Goal: Task Accomplishment & Management: Use online tool/utility

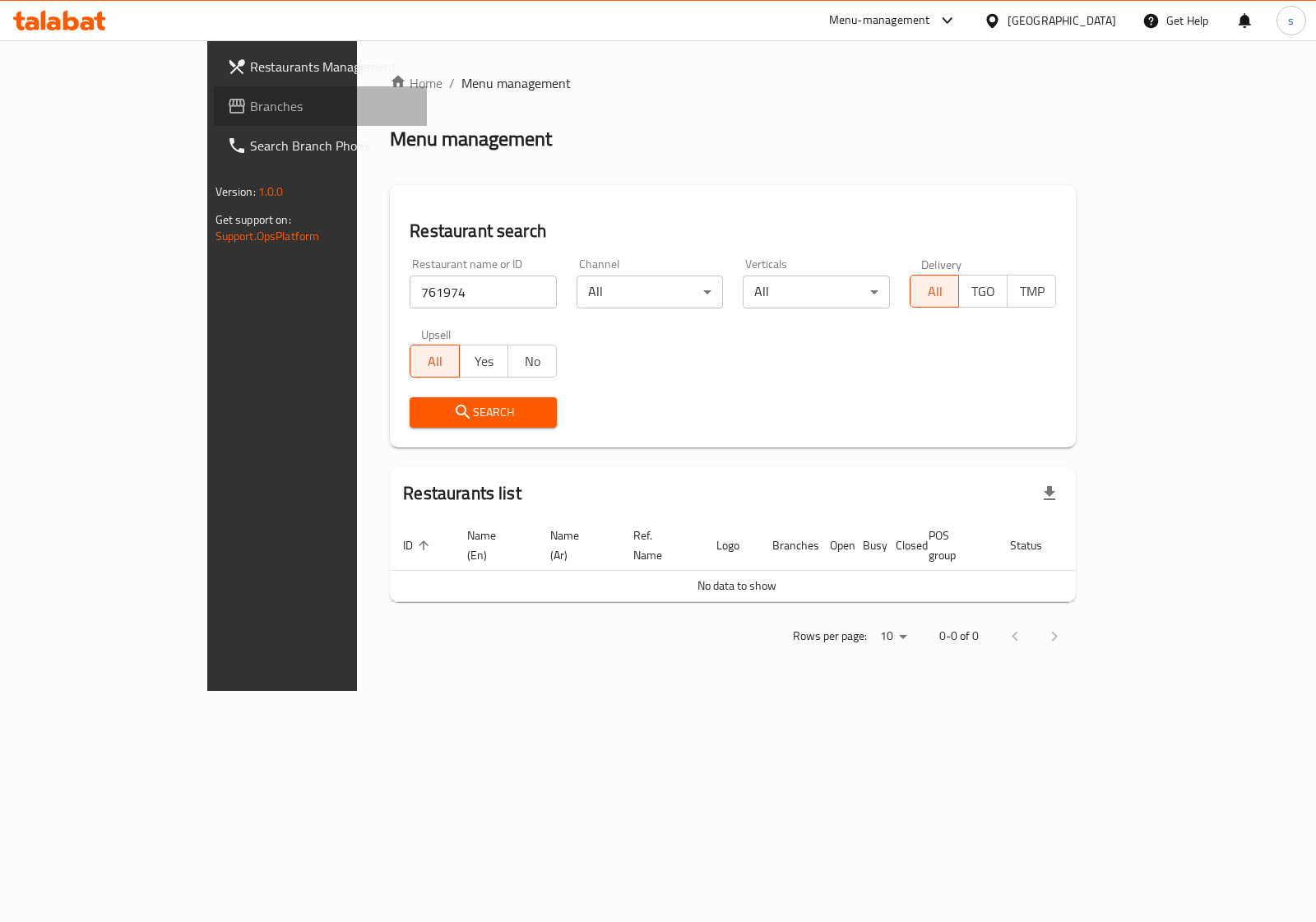
click at [250, 99] on span "Branches" at bounding box center [332, 105] width 163 height 19
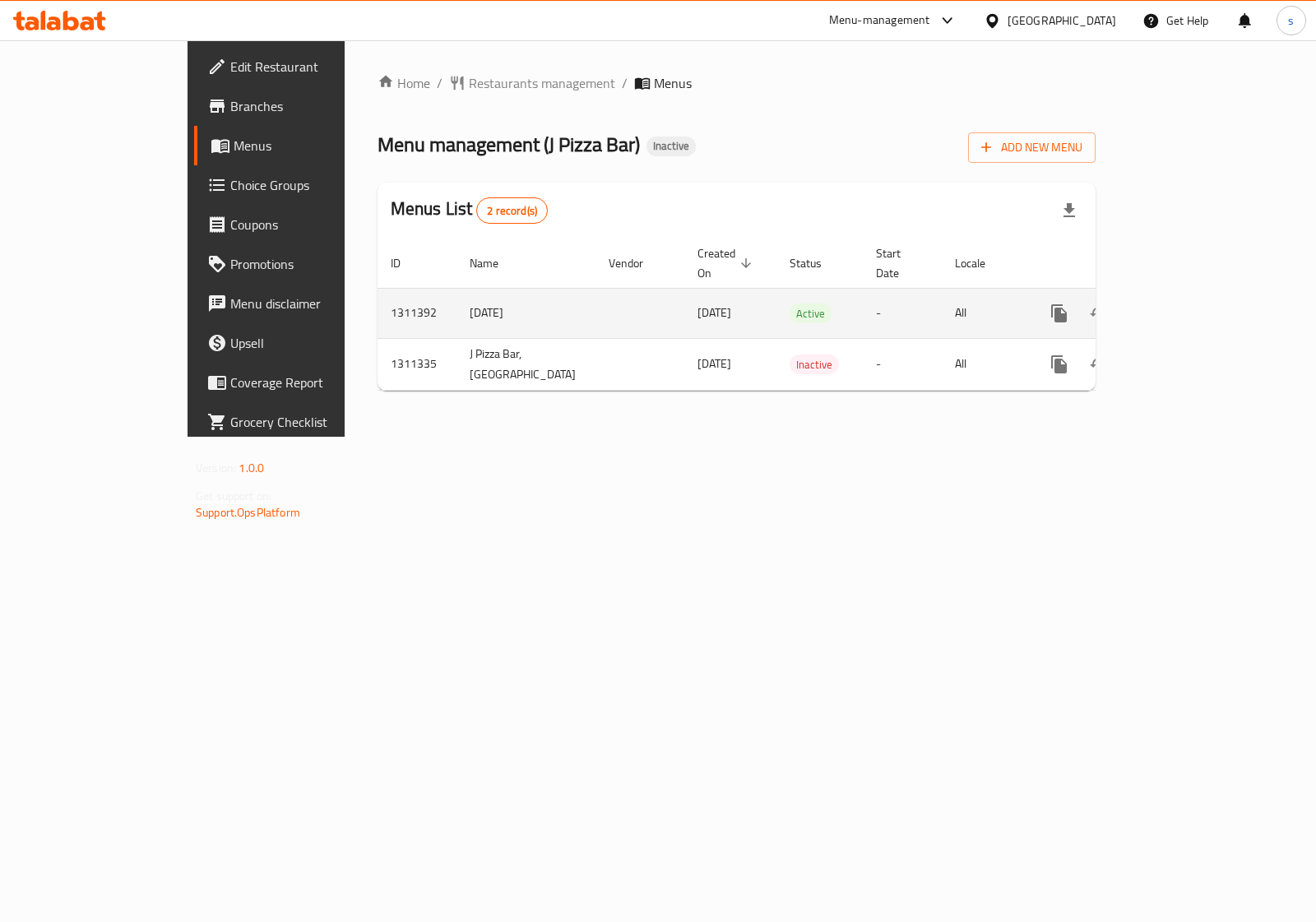
click at [378, 289] on td "1311392" at bounding box center [417, 313] width 79 height 50
copy td "1311392"
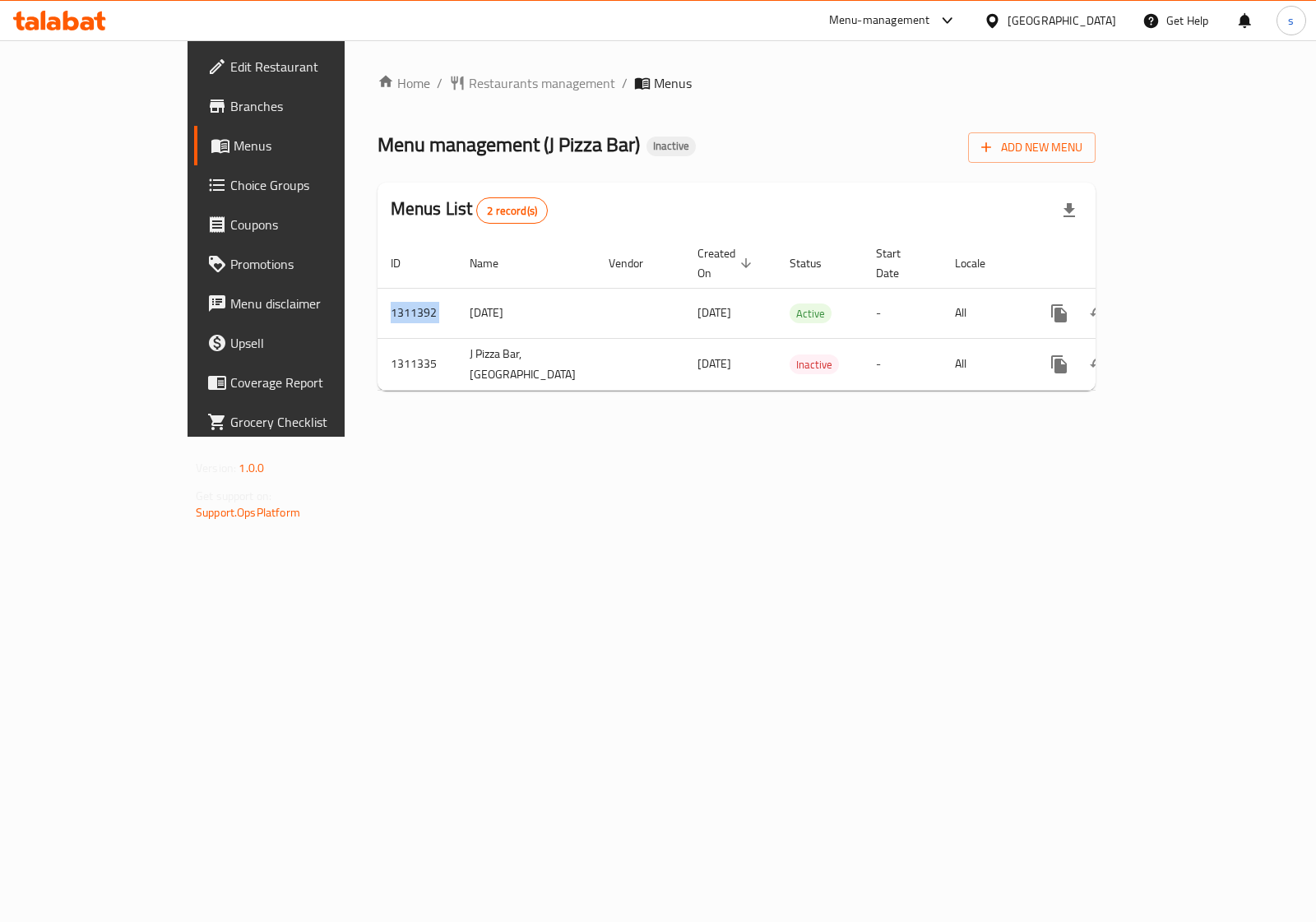
click at [231, 111] on span "Branches" at bounding box center [312, 105] width 163 height 19
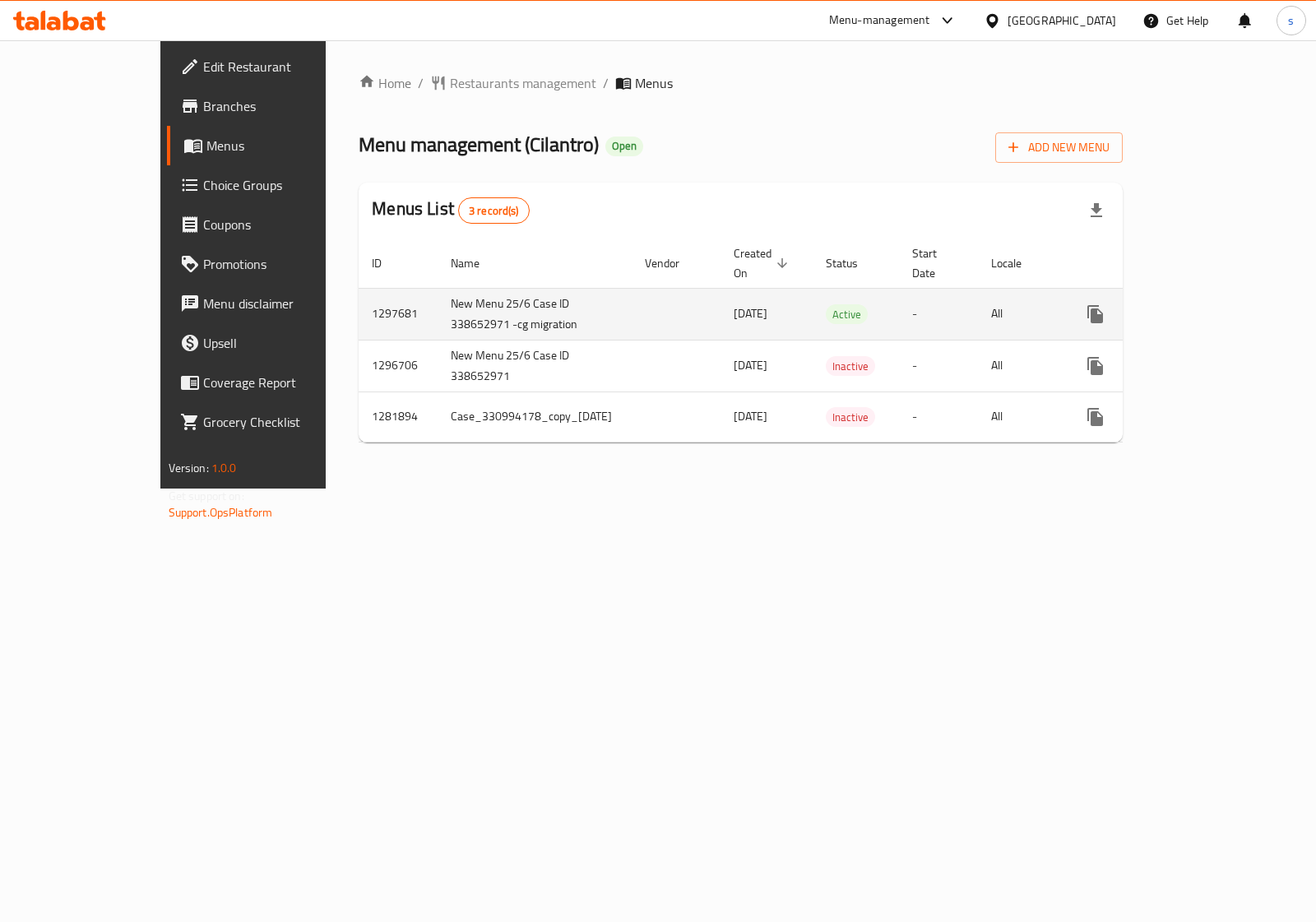
click at [475, 288] on td "New Menu 25/6 Case ID 338652971 -cg migration" at bounding box center [534, 314] width 194 height 52
click at [478, 288] on td "New Menu 25/6 Case ID 338652971 -cg migration" at bounding box center [534, 314] width 194 height 52
click at [474, 289] on td "New Menu 25/6 Case ID 338652971 -cg migration" at bounding box center [534, 314] width 194 height 52
drag, startPoint x: 467, startPoint y: 289, endPoint x: 521, endPoint y: 285, distance: 54.1
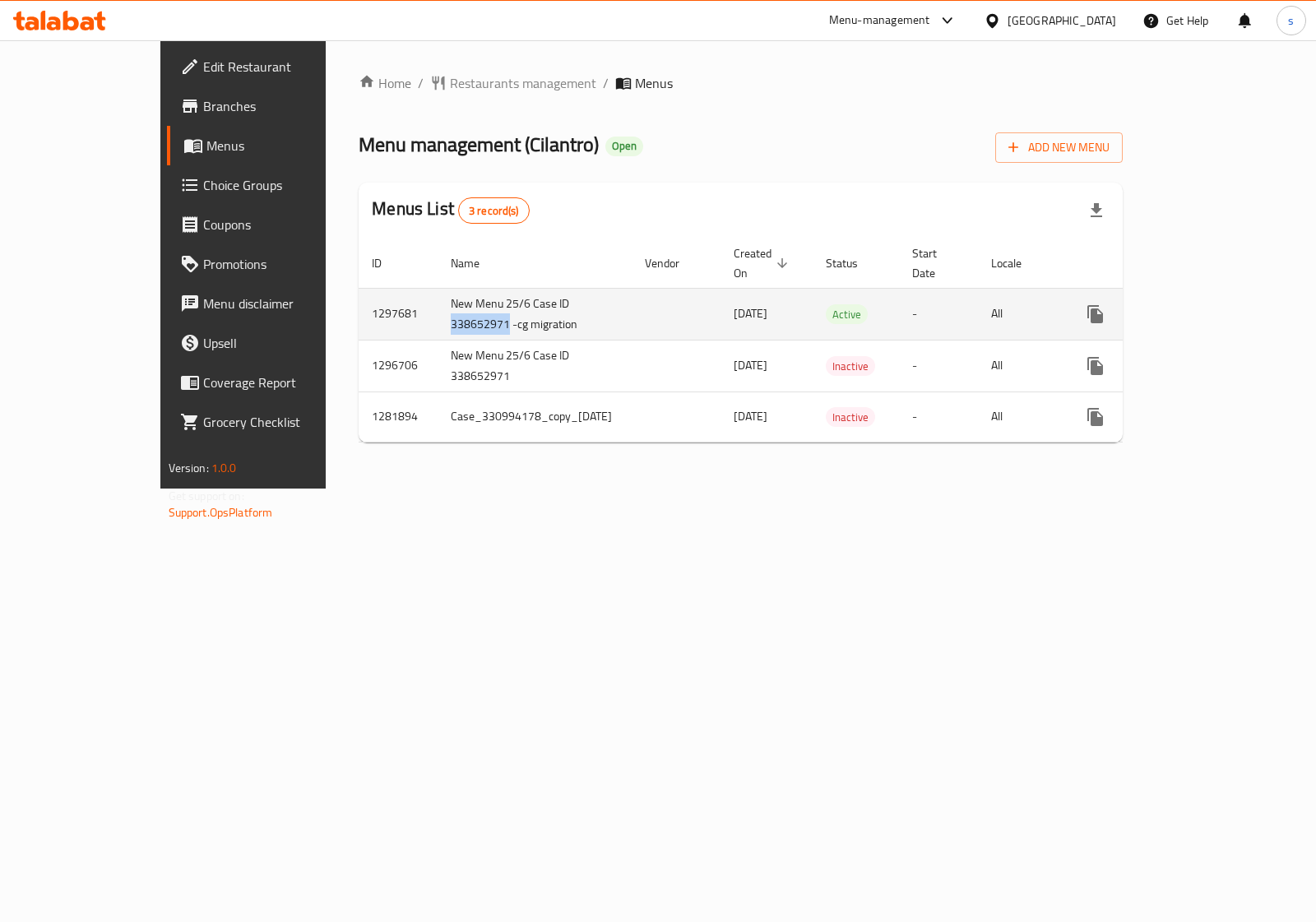
click at [521, 288] on td "New Menu 25/6 Case ID 338652971 -cg migration" at bounding box center [534, 314] width 194 height 52
copy td "338652971"
click at [203, 101] on span "Branches" at bounding box center [284, 105] width 163 height 19
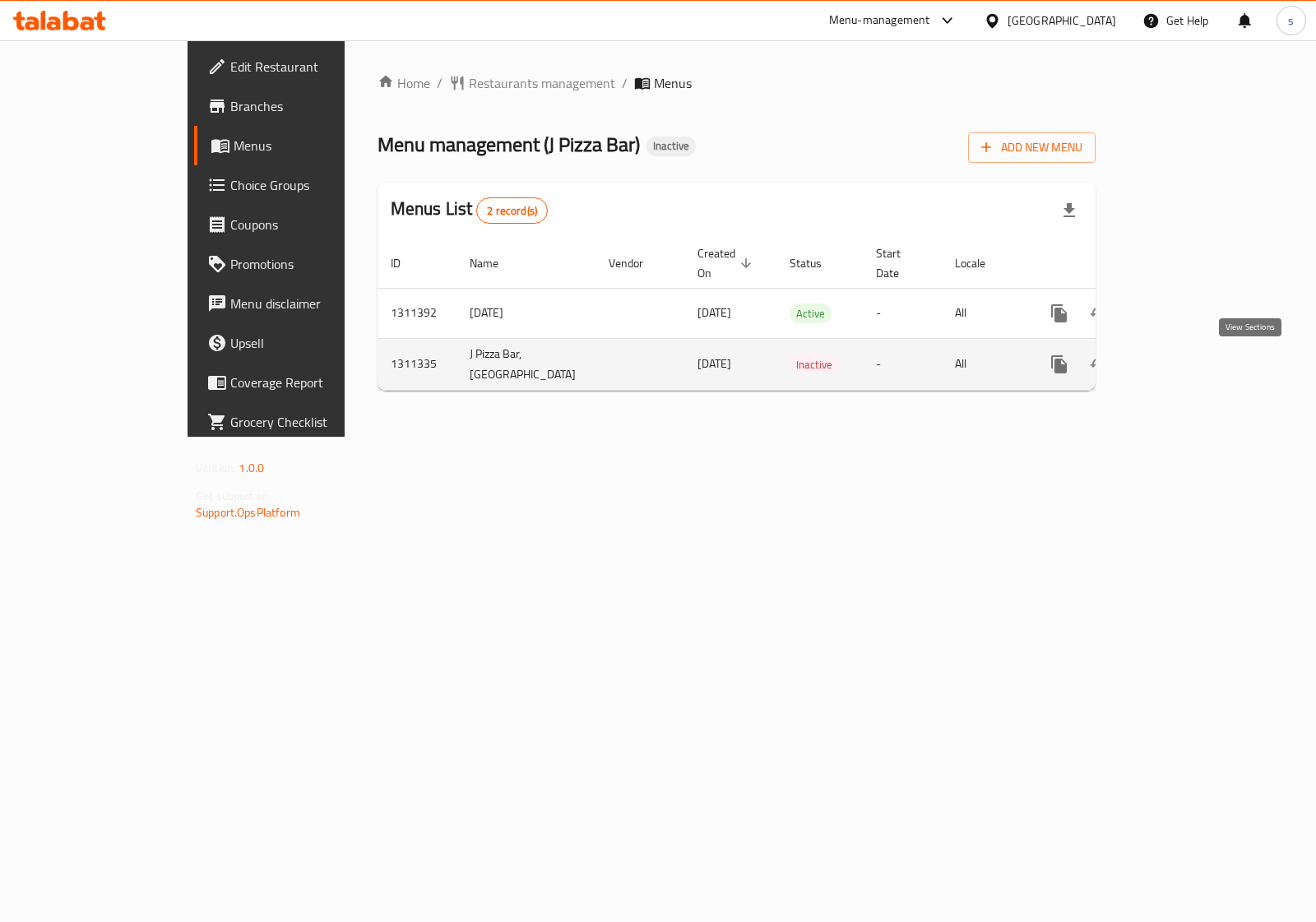
click at [1187, 368] on icon "enhanced table" at bounding box center [1177, 363] width 19 height 19
click at [1185, 363] on icon "enhanced table" at bounding box center [1178, 366] width 15 height 15
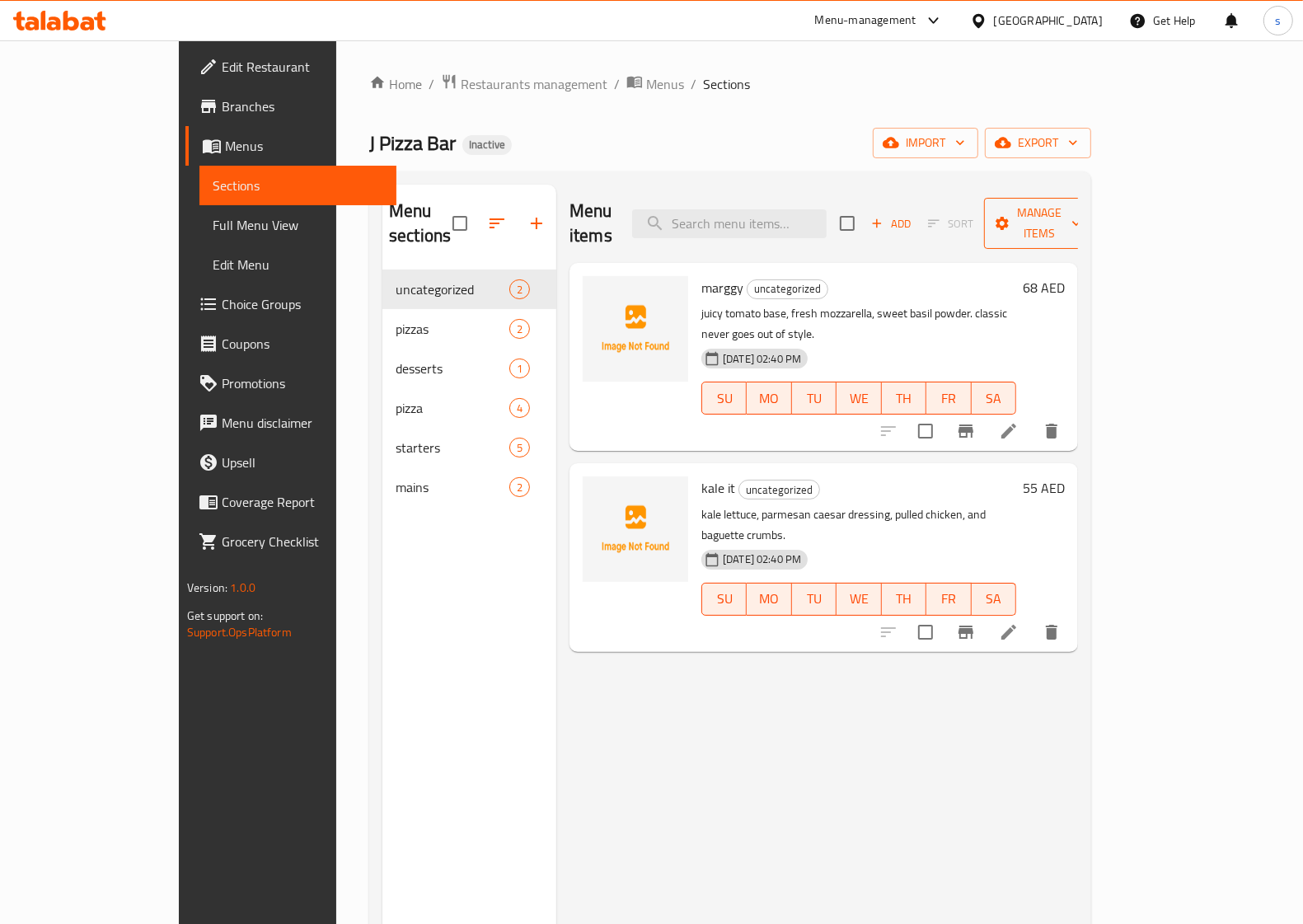
click at [1085, 215] on icon "button" at bounding box center [1077, 223] width 17 height 17
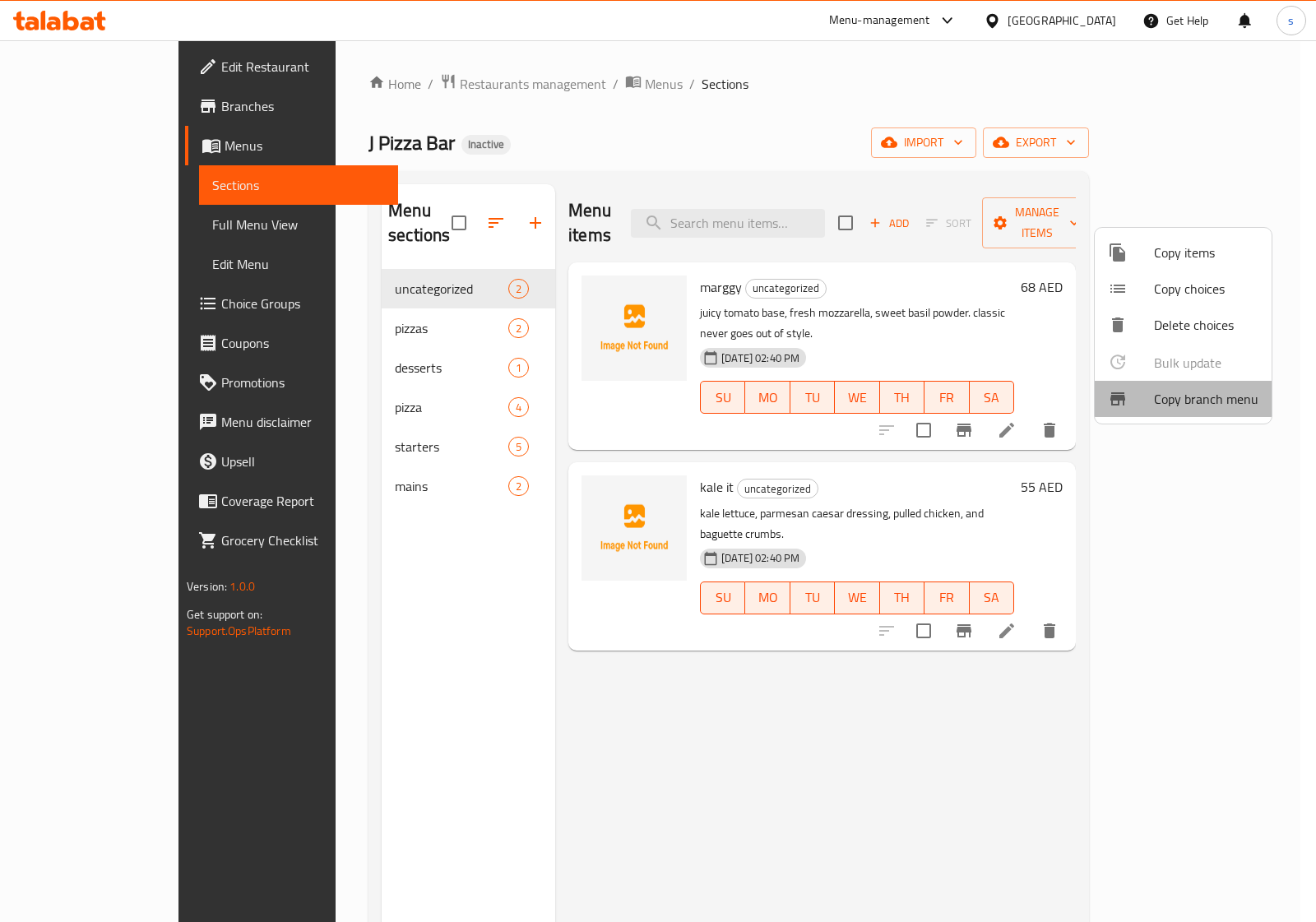
click at [1190, 400] on span "Copy branch menu" at bounding box center [1206, 398] width 104 height 19
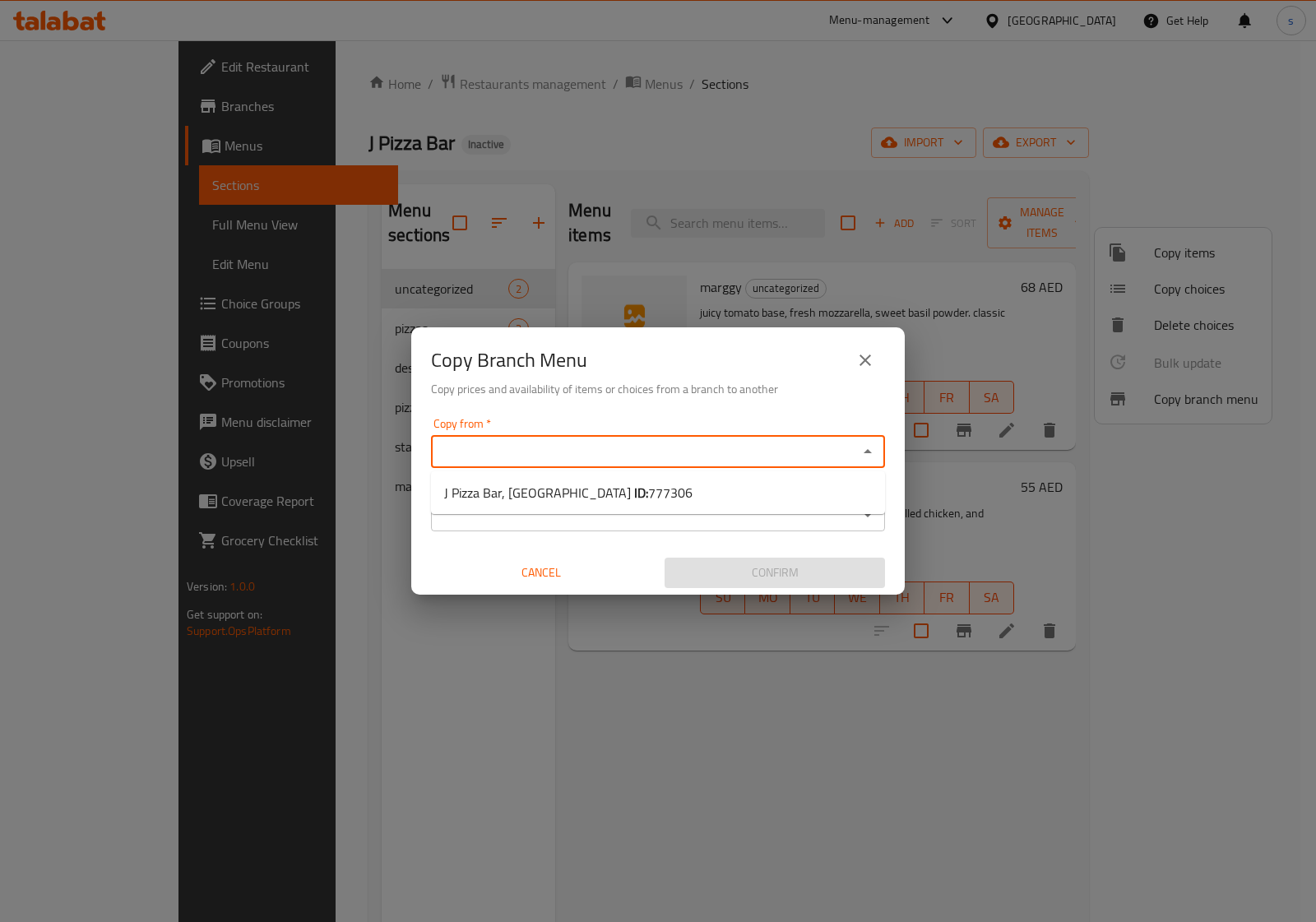
click at [498, 449] on input "Copy from   *" at bounding box center [644, 451] width 417 height 23
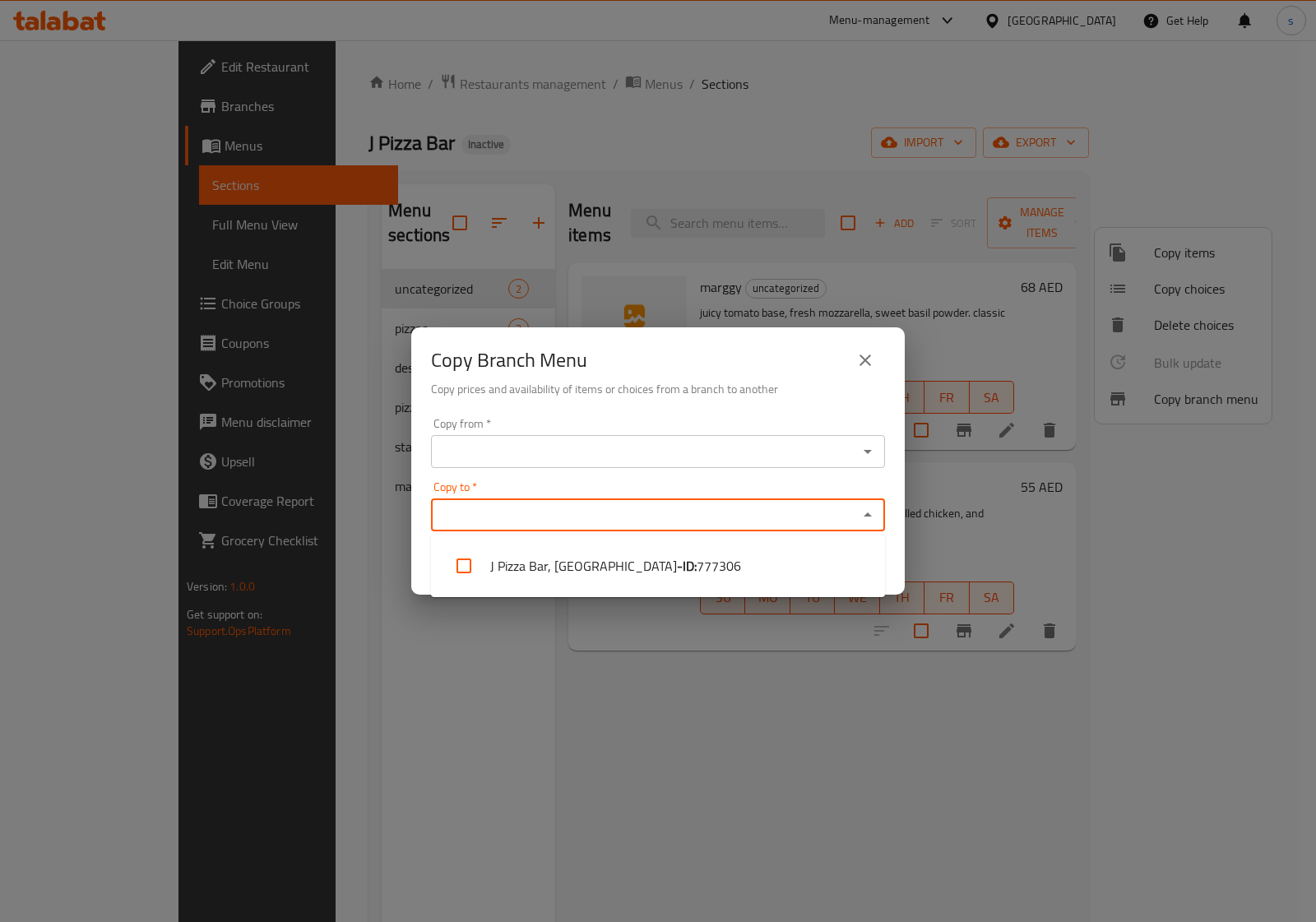
click at [501, 510] on input "Copy to   *" at bounding box center [644, 514] width 417 height 23
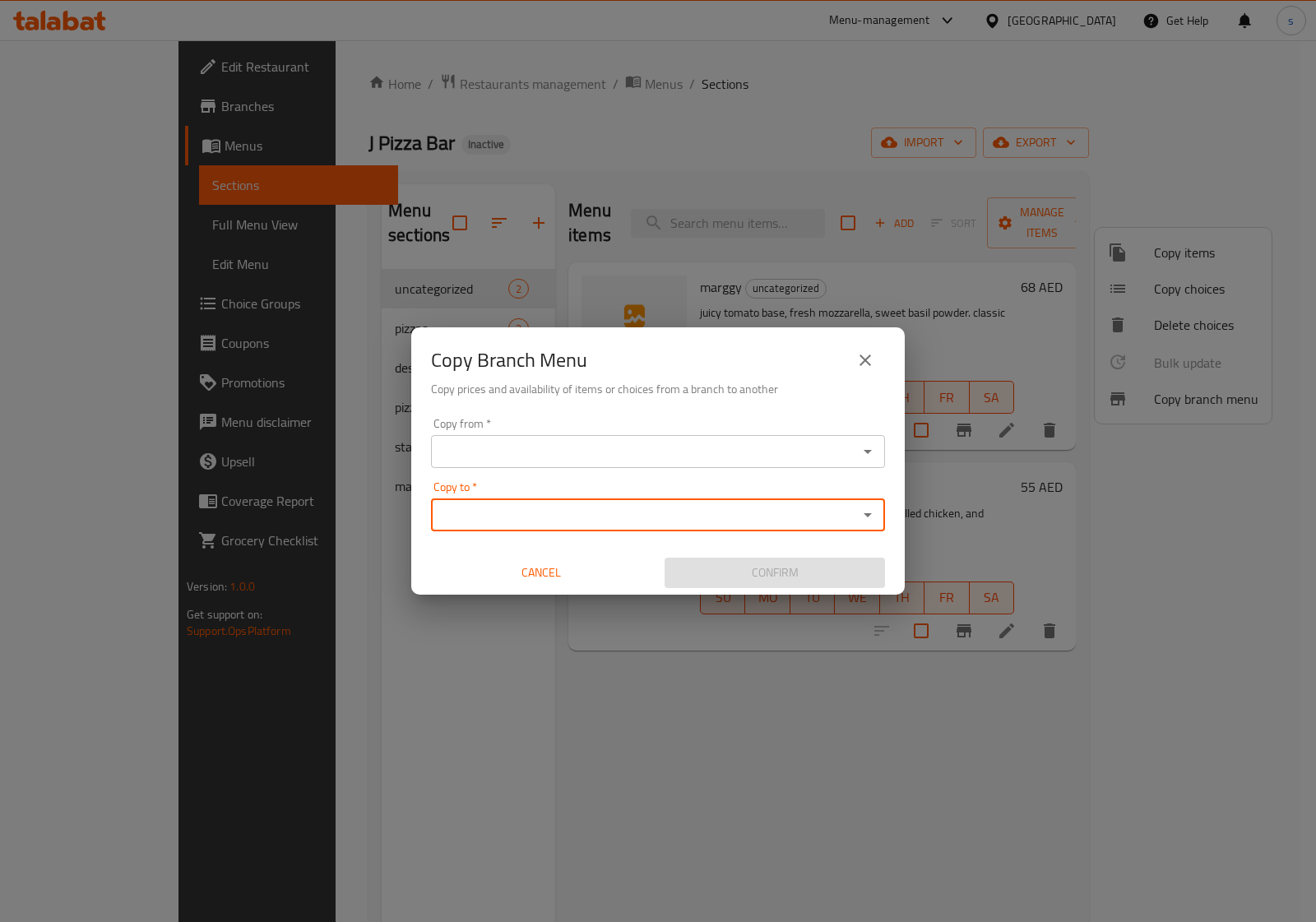
paste input "761974"
type input "761974"
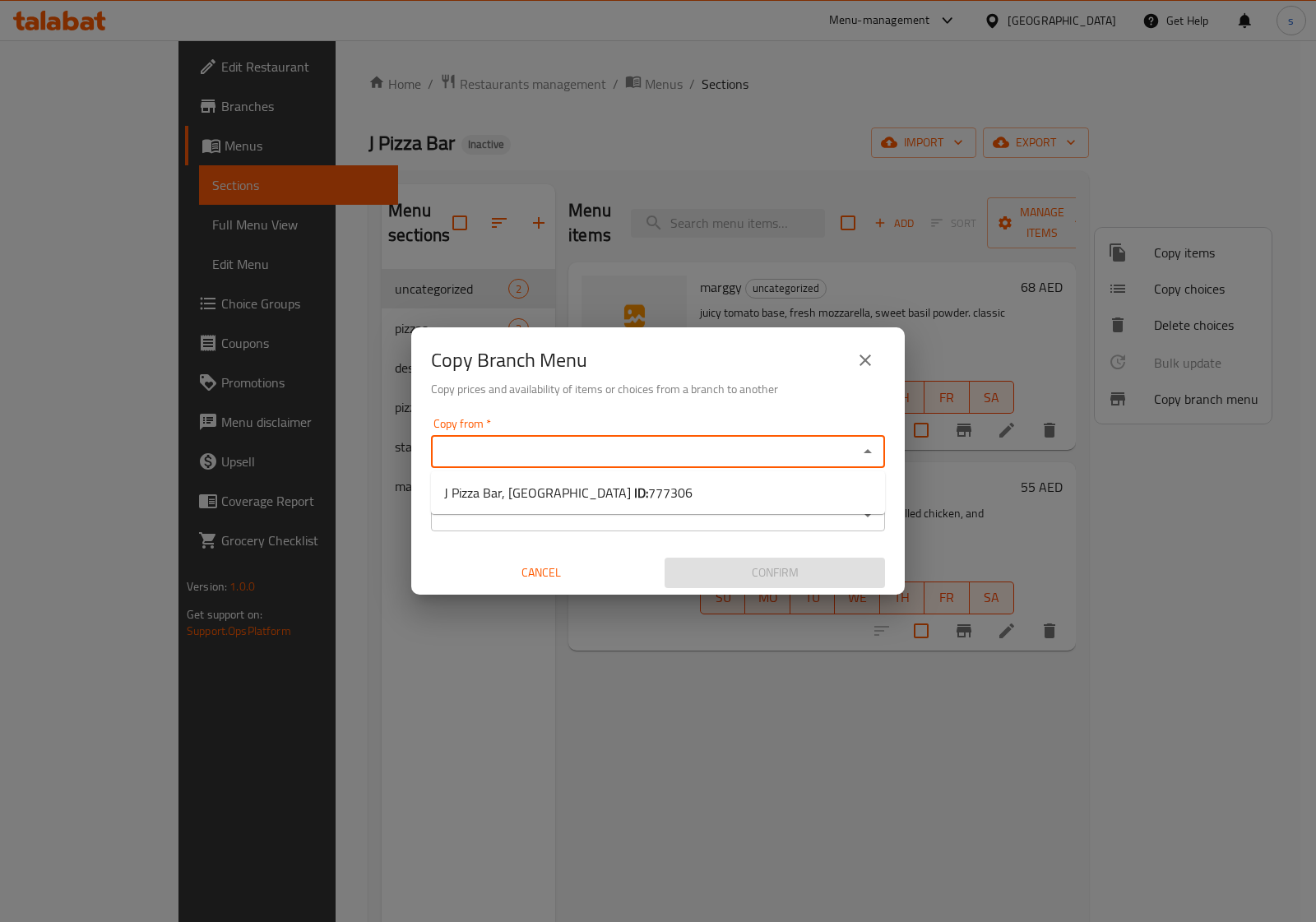
click at [479, 444] on input "Copy from   *" at bounding box center [644, 451] width 417 height 23
paste input "509413"
click at [726, 454] on input "509413" at bounding box center [644, 451] width 417 height 23
click at [868, 454] on icon "Close" at bounding box center [867, 451] width 19 height 19
click at [795, 448] on input "509413" at bounding box center [644, 451] width 417 height 23
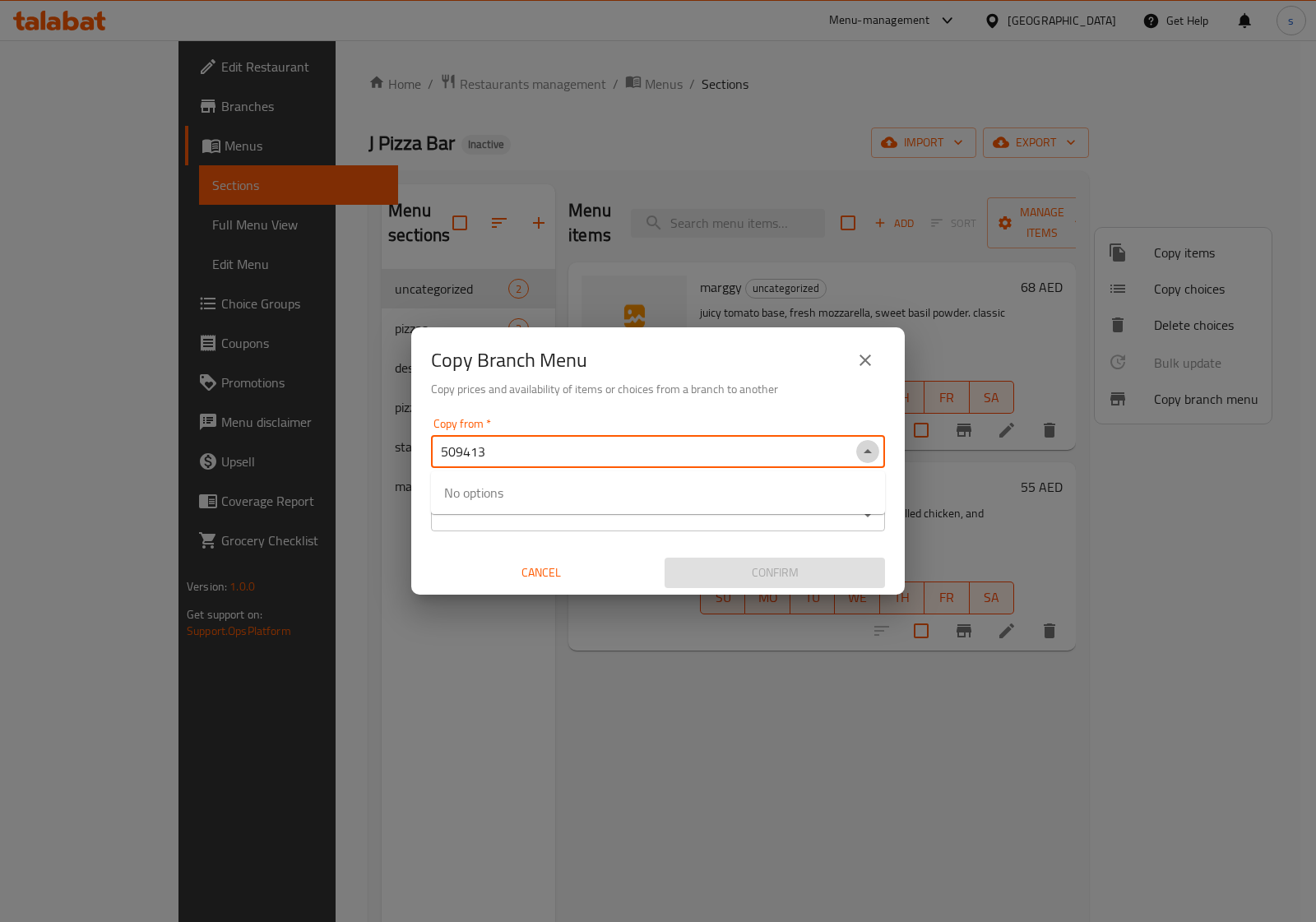
click at [862, 452] on icon "Close" at bounding box center [867, 451] width 19 height 19
type input "5"
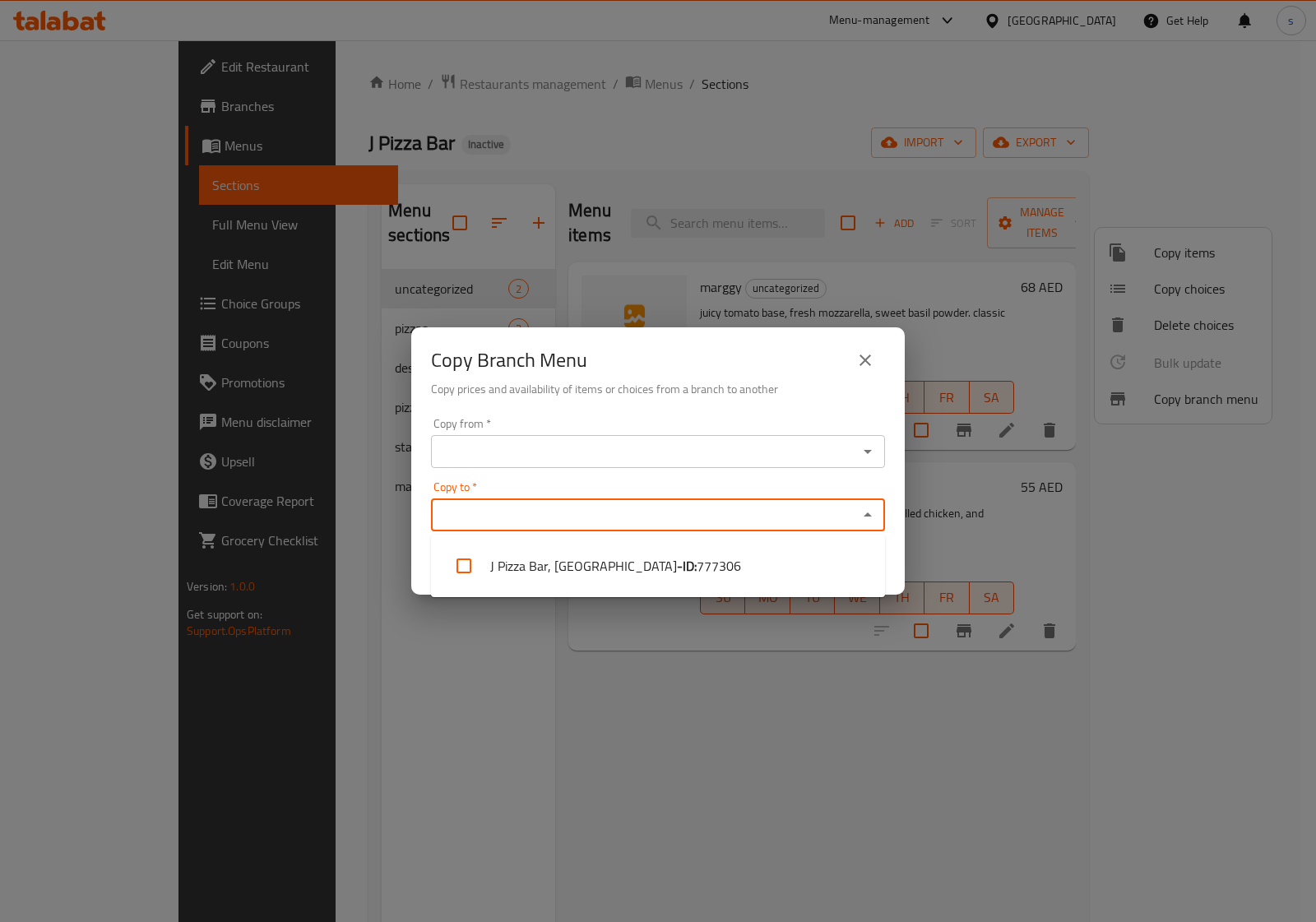
click at [477, 524] on input "Copy to   *" at bounding box center [644, 514] width 417 height 23
click at [545, 568] on li "J Pizza Bar, Downtown Burj Khalifa - ID: 777306" at bounding box center [657, 565] width 454 height 50
checkbox input "true"
click at [585, 442] on input "Copy from   *" at bounding box center [644, 451] width 417 height 23
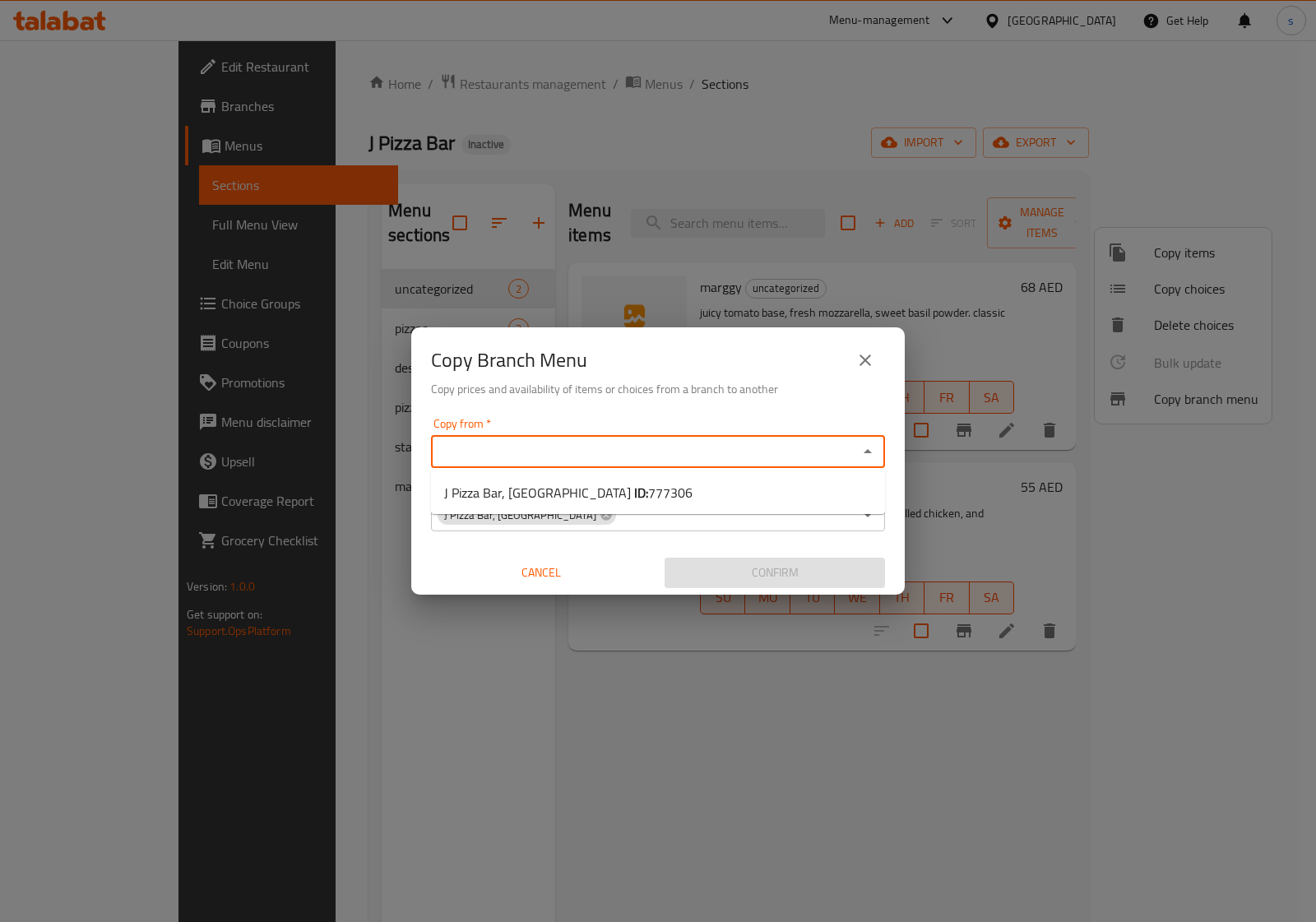
click at [470, 442] on input "Copy from   *" at bounding box center [644, 451] width 417 height 23
paste input "509413"
type input "50941"
click at [486, 458] on input "Copy from   *" at bounding box center [644, 451] width 417 height 23
paste input "509413"
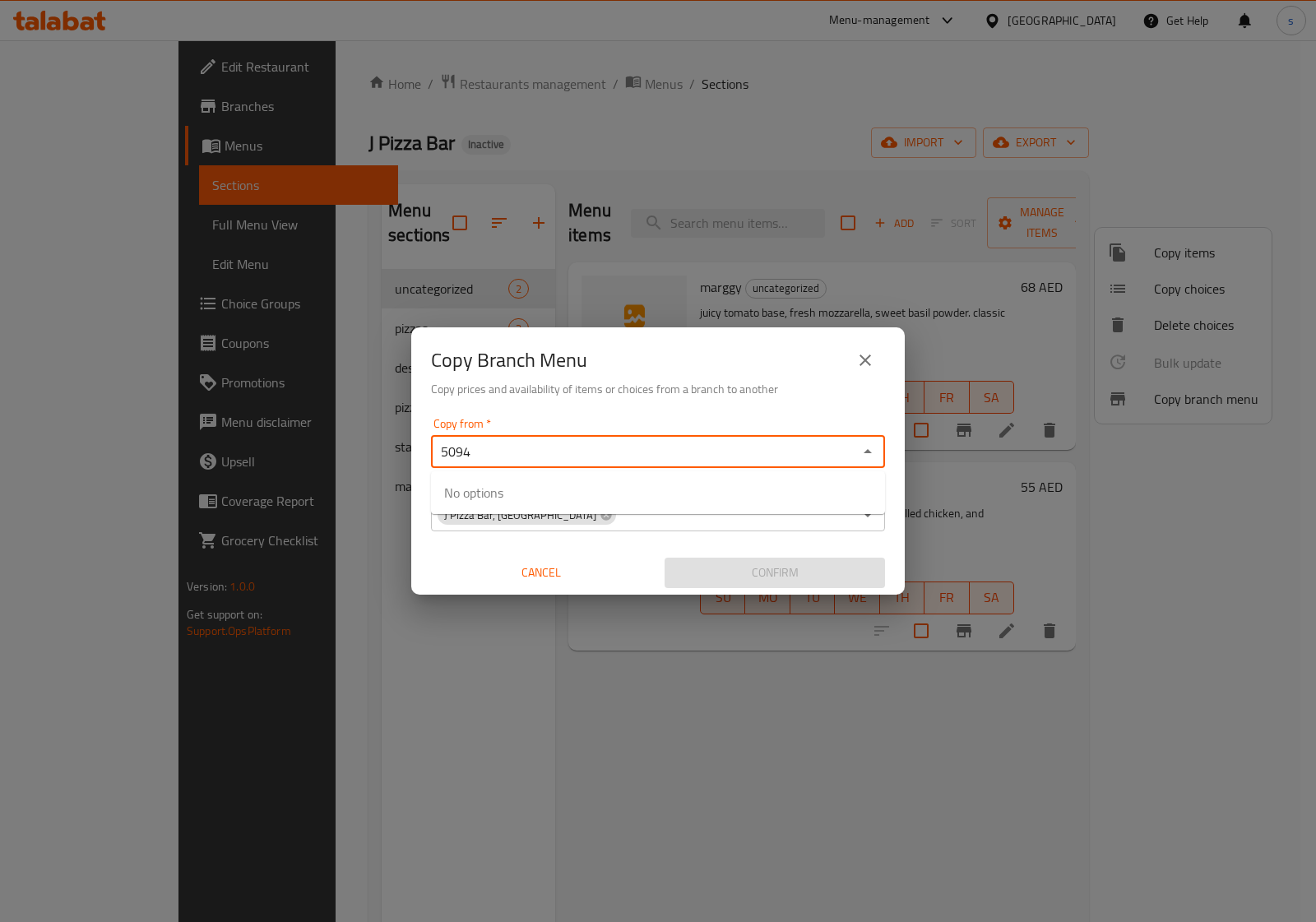
click at [523, 453] on input "5094" at bounding box center [644, 451] width 417 height 23
type input "5"
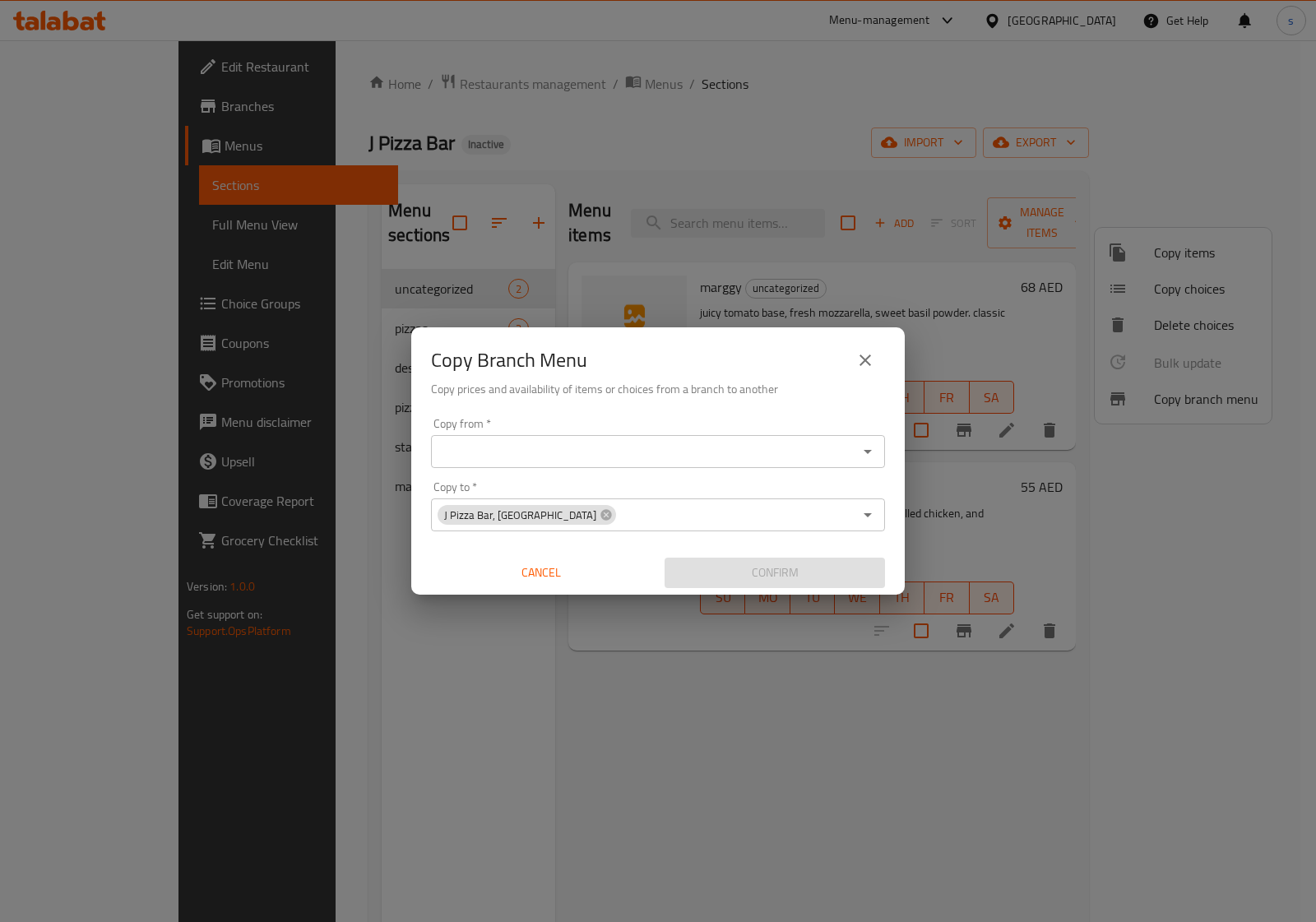
click at [457, 450] on input "Copy from   *" at bounding box center [644, 451] width 417 height 23
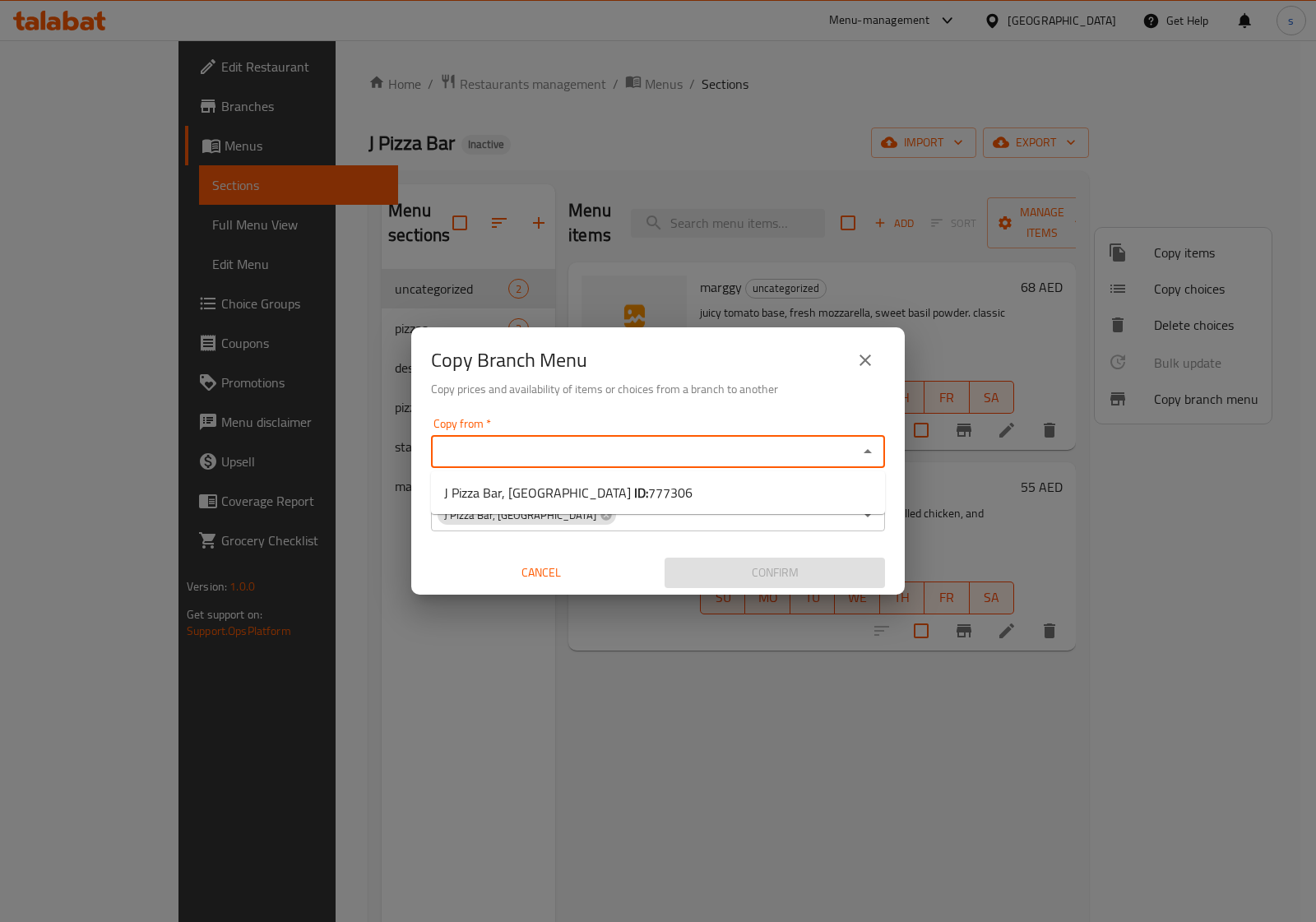
paste input "509413"
type input "509413"
click at [863, 360] on icon "close" at bounding box center [864, 359] width 19 height 19
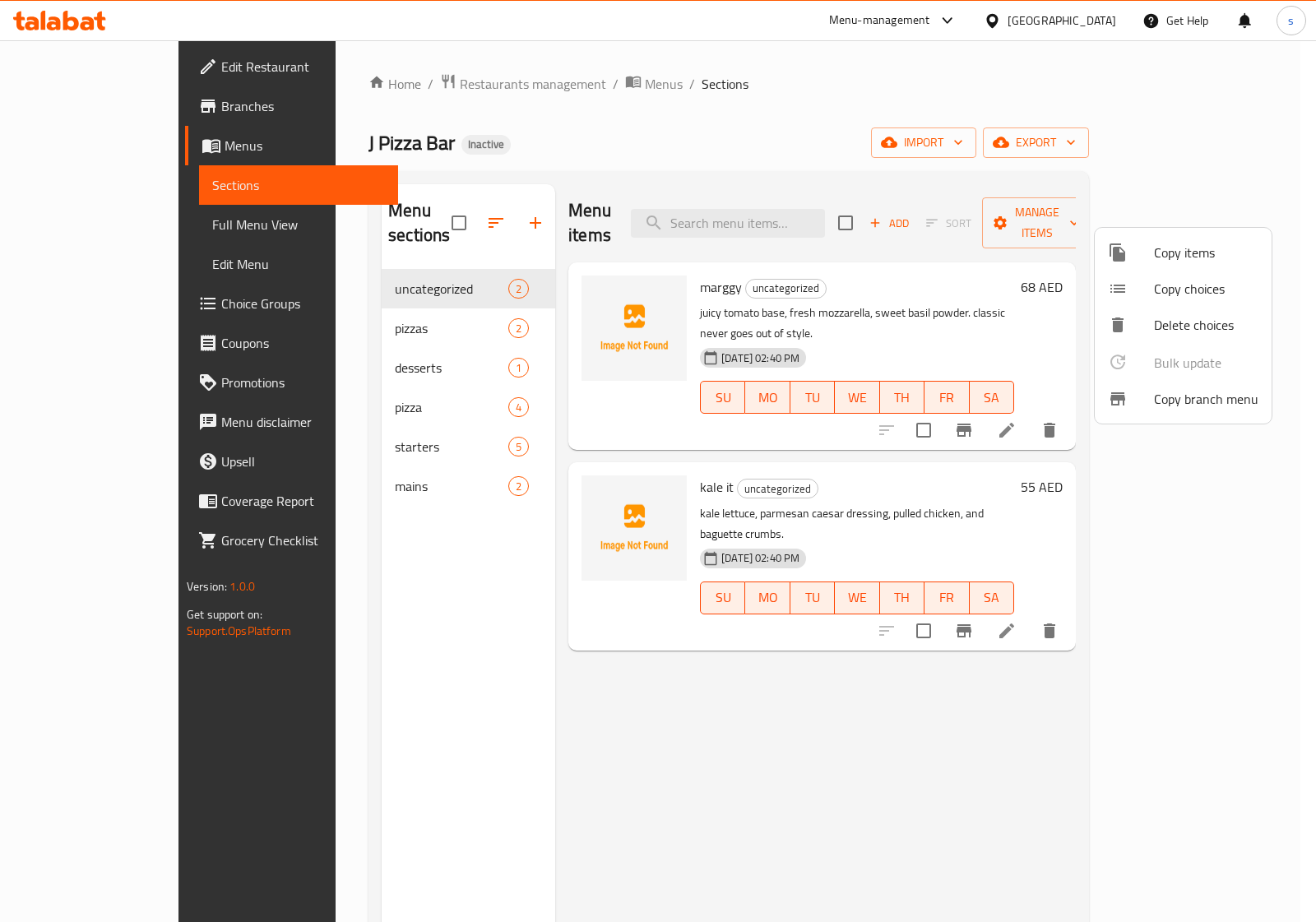
click at [1043, 26] on div at bounding box center [658, 461] width 1316 height 922
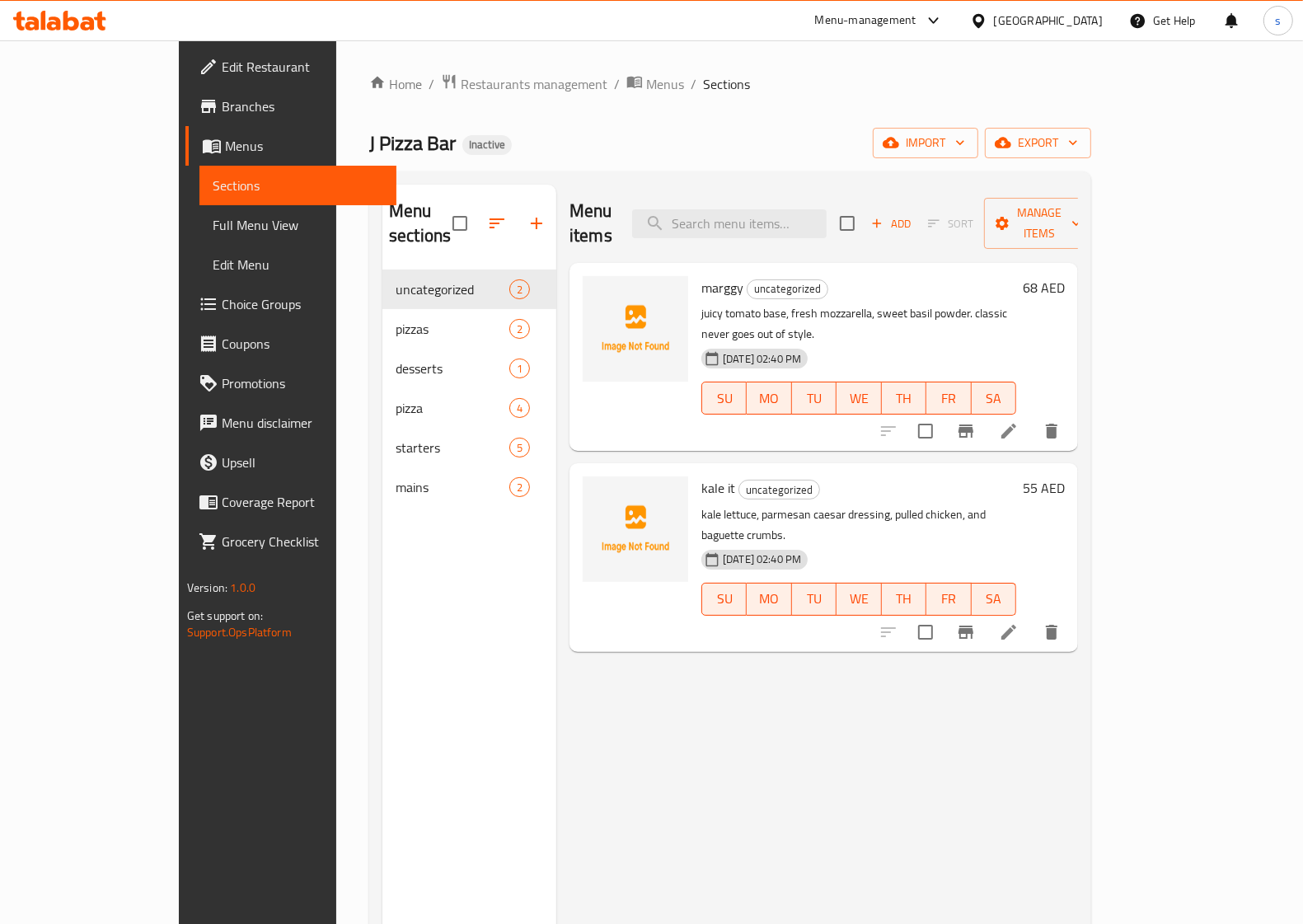
click at [1031, 3] on div "United Arab Emirates" at bounding box center [1036, 20] width 159 height 40
click at [1031, 20] on div "United Arab Emirates" at bounding box center [1048, 20] width 109 height 18
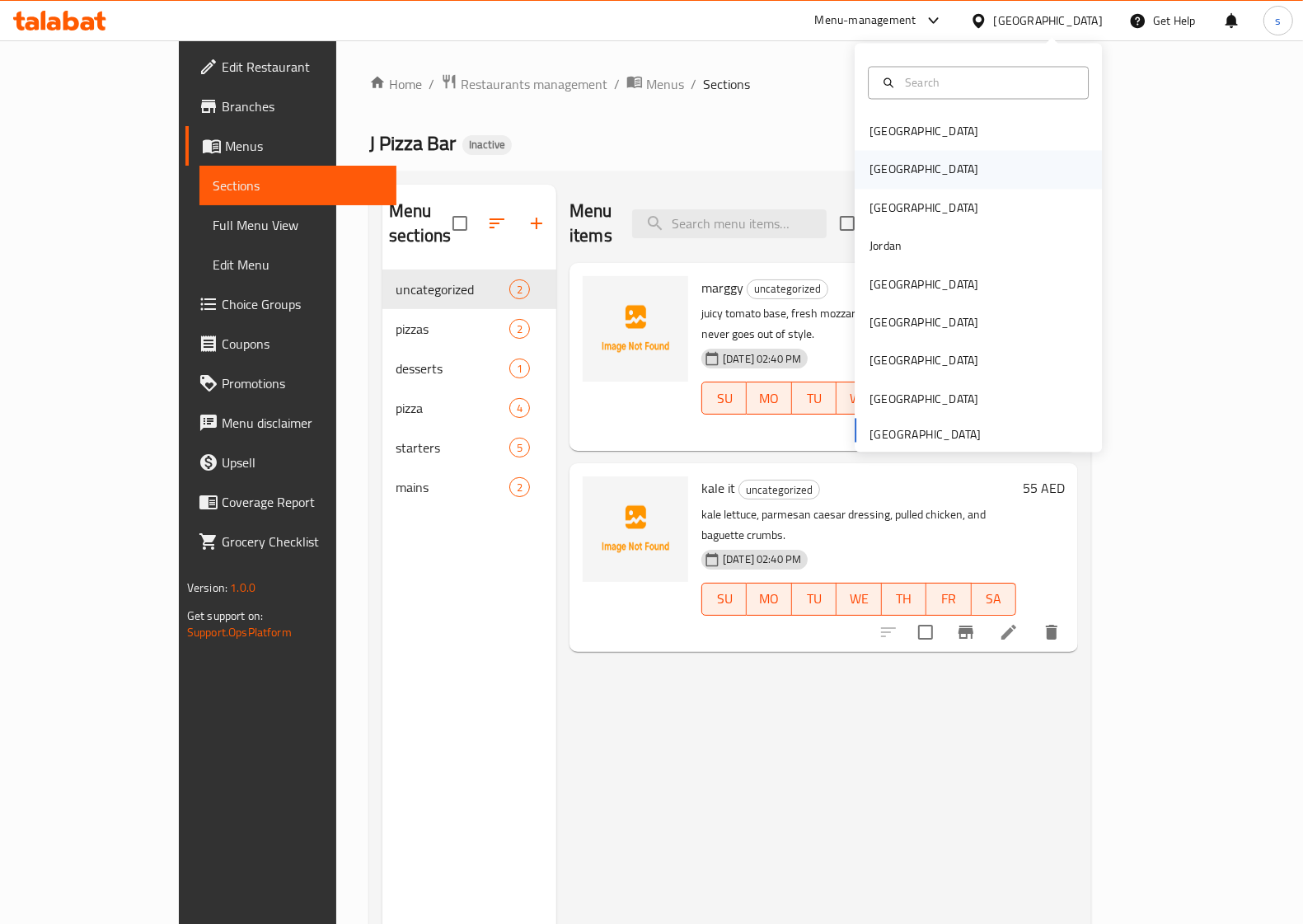
click at [870, 175] on div "[GEOGRAPHIC_DATA]" at bounding box center [923, 169] width 109 height 18
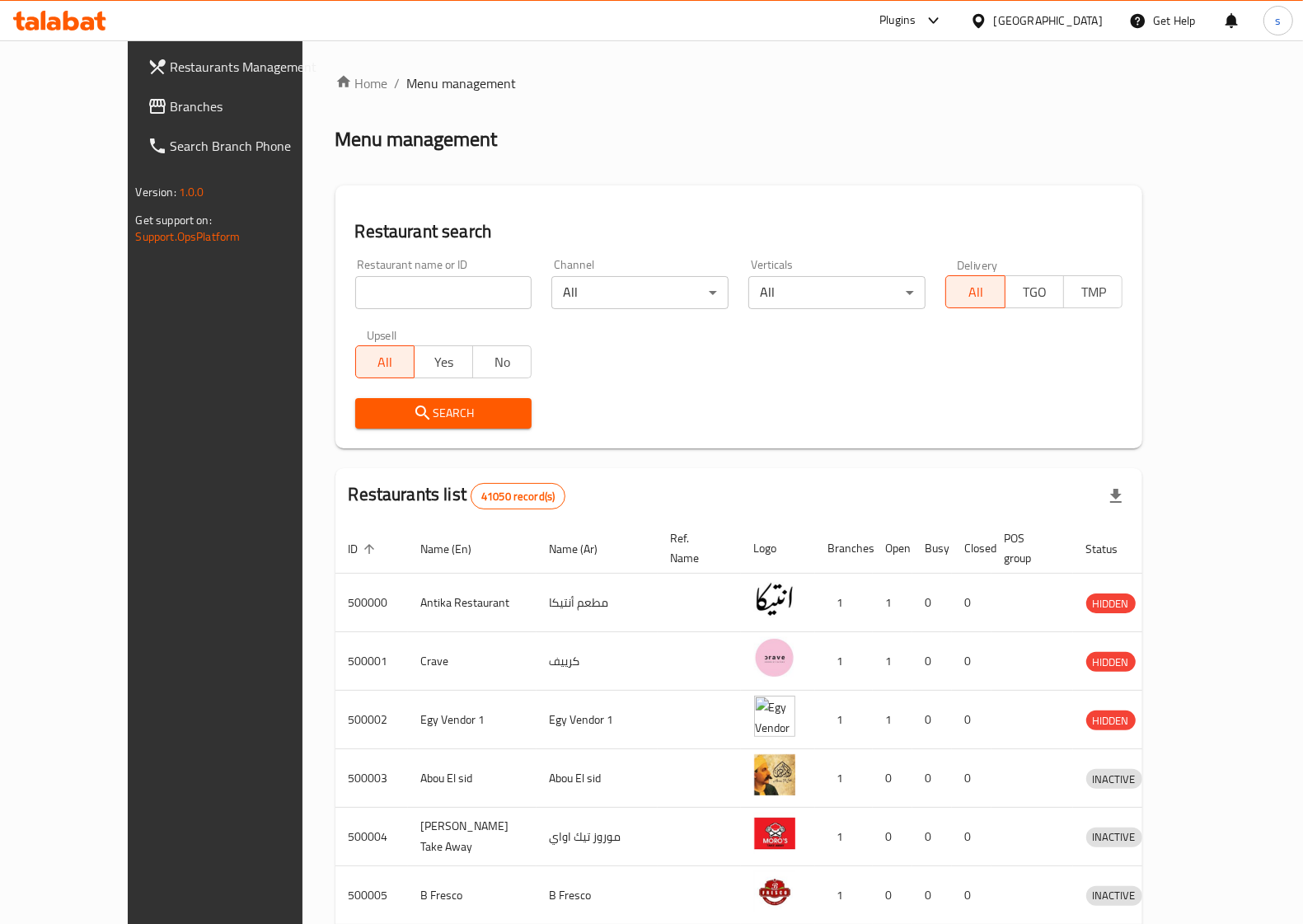
click at [170, 101] on span "Branches" at bounding box center [251, 105] width 162 height 19
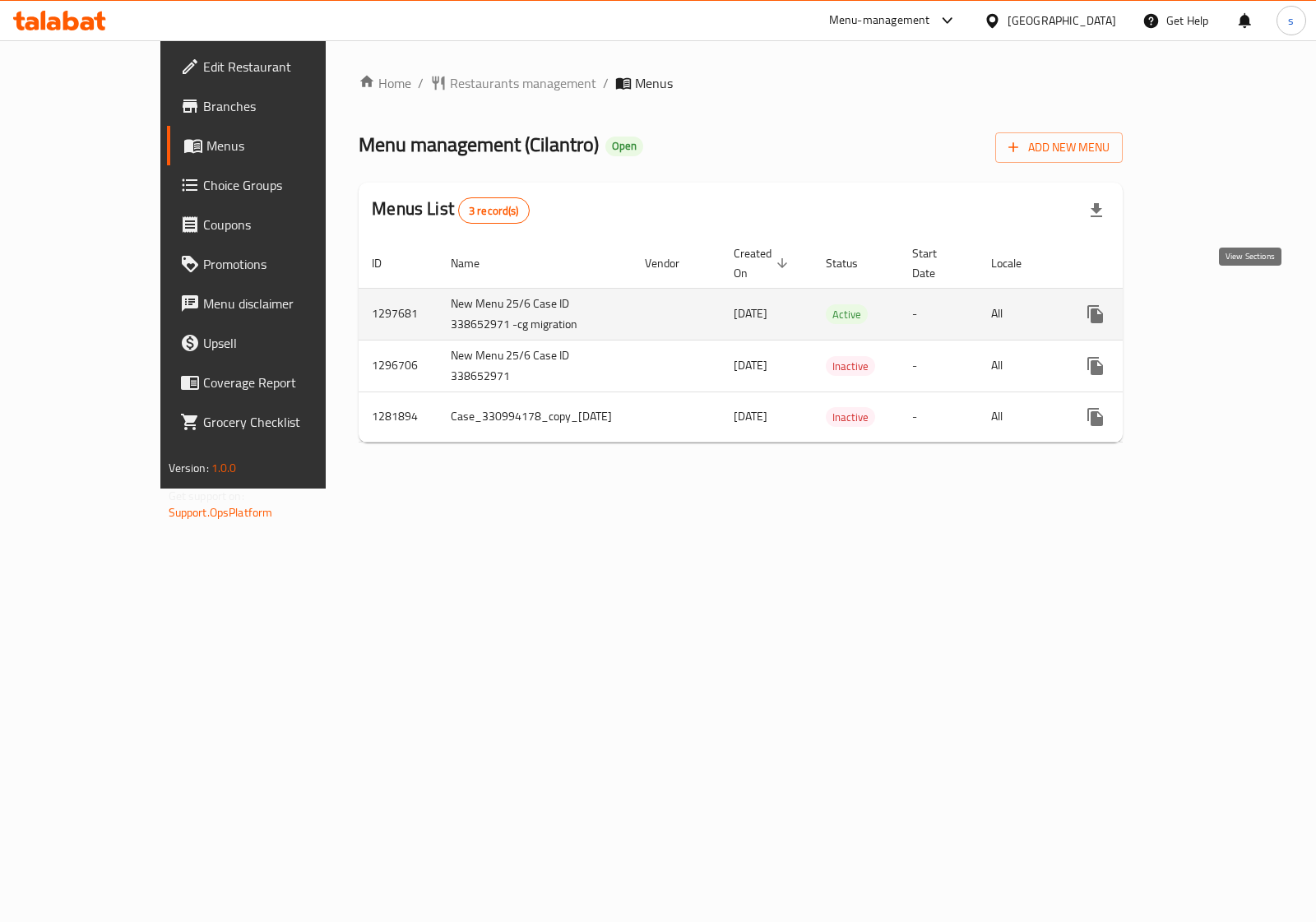
click at [1223, 305] on icon "enhanced table" at bounding box center [1213, 314] width 19 height 19
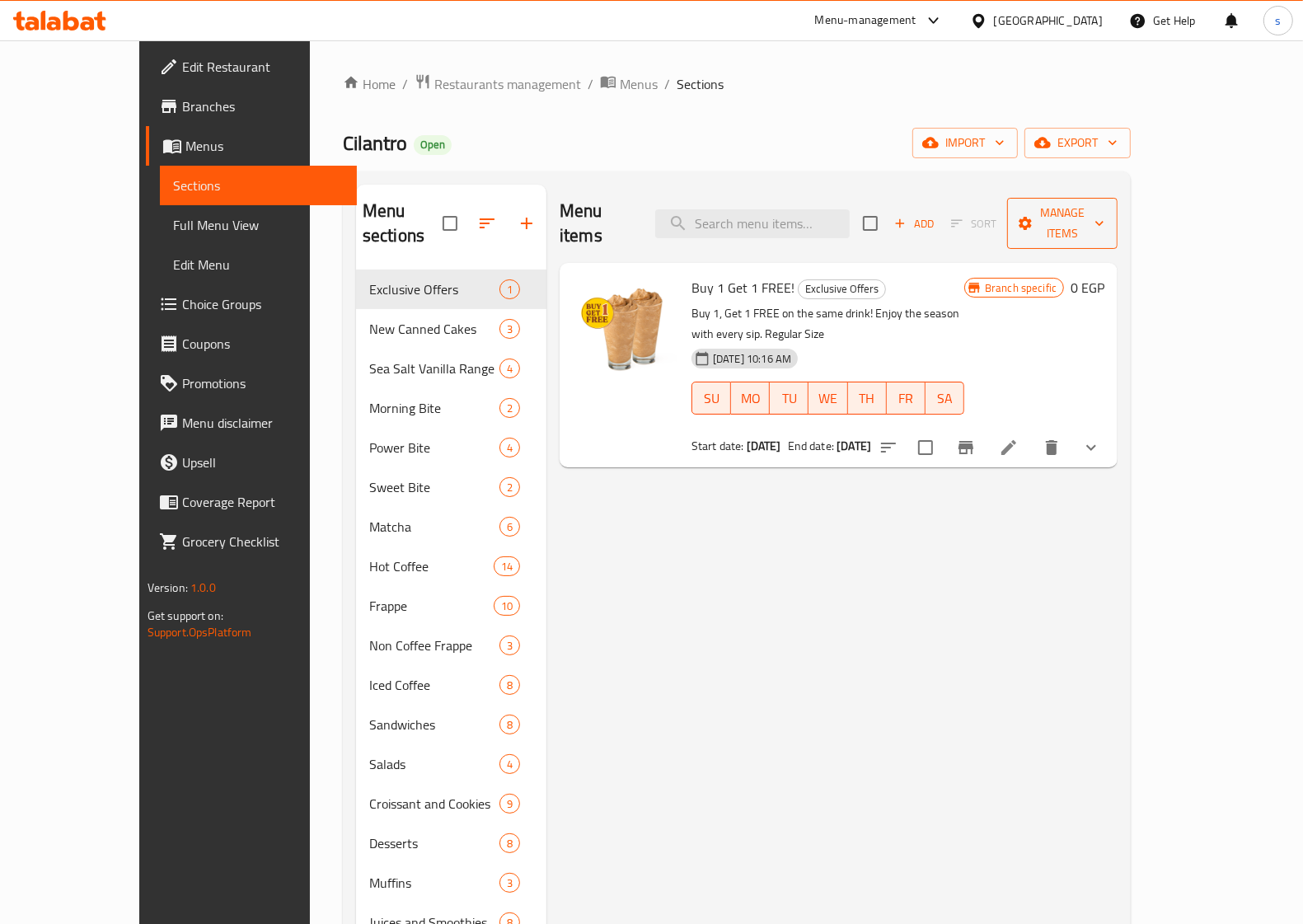
click at [1105, 208] on span "Manage items" at bounding box center [1063, 223] width 84 height 41
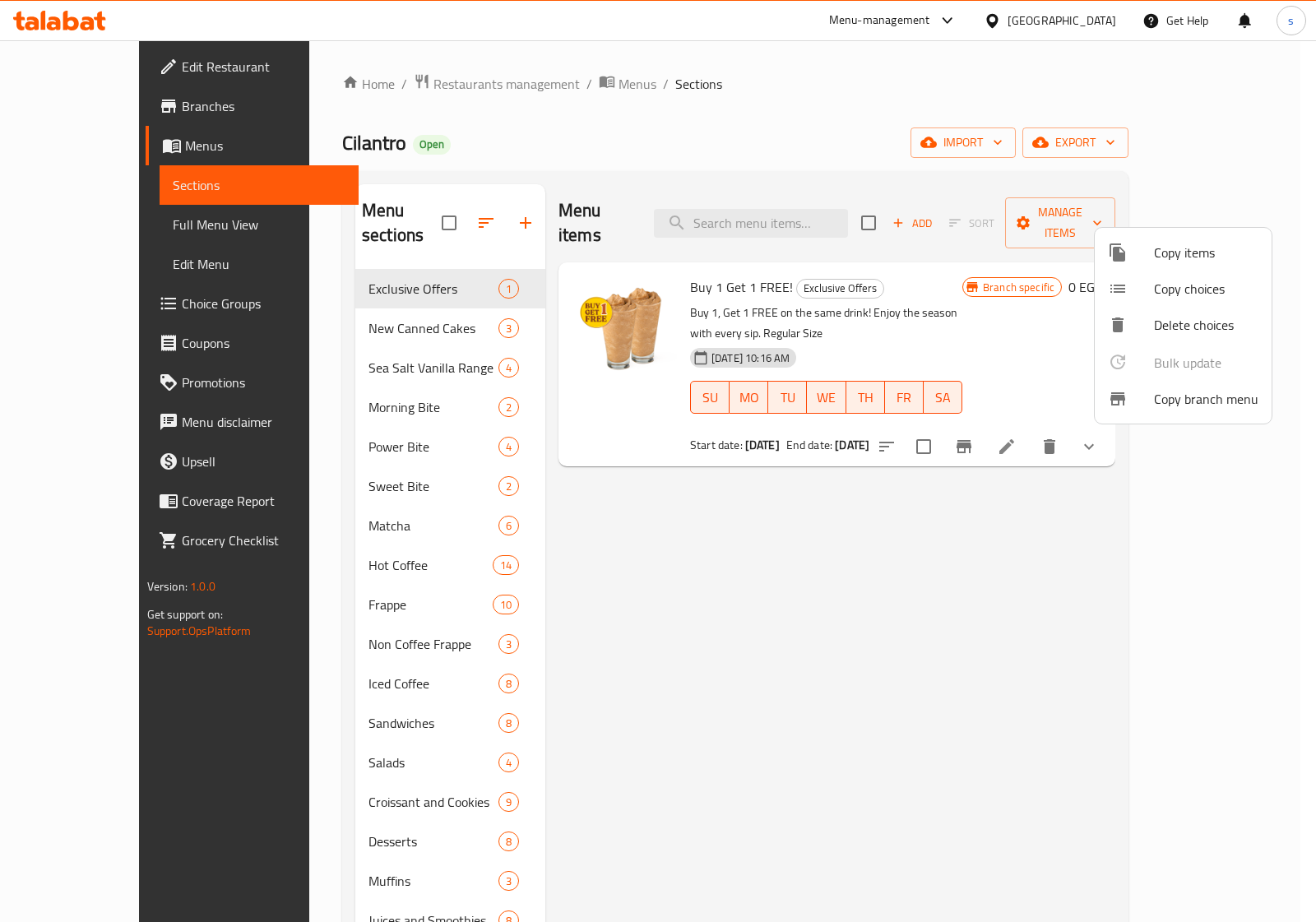
click at [1154, 404] on span "Copy branch menu" at bounding box center [1206, 398] width 104 height 19
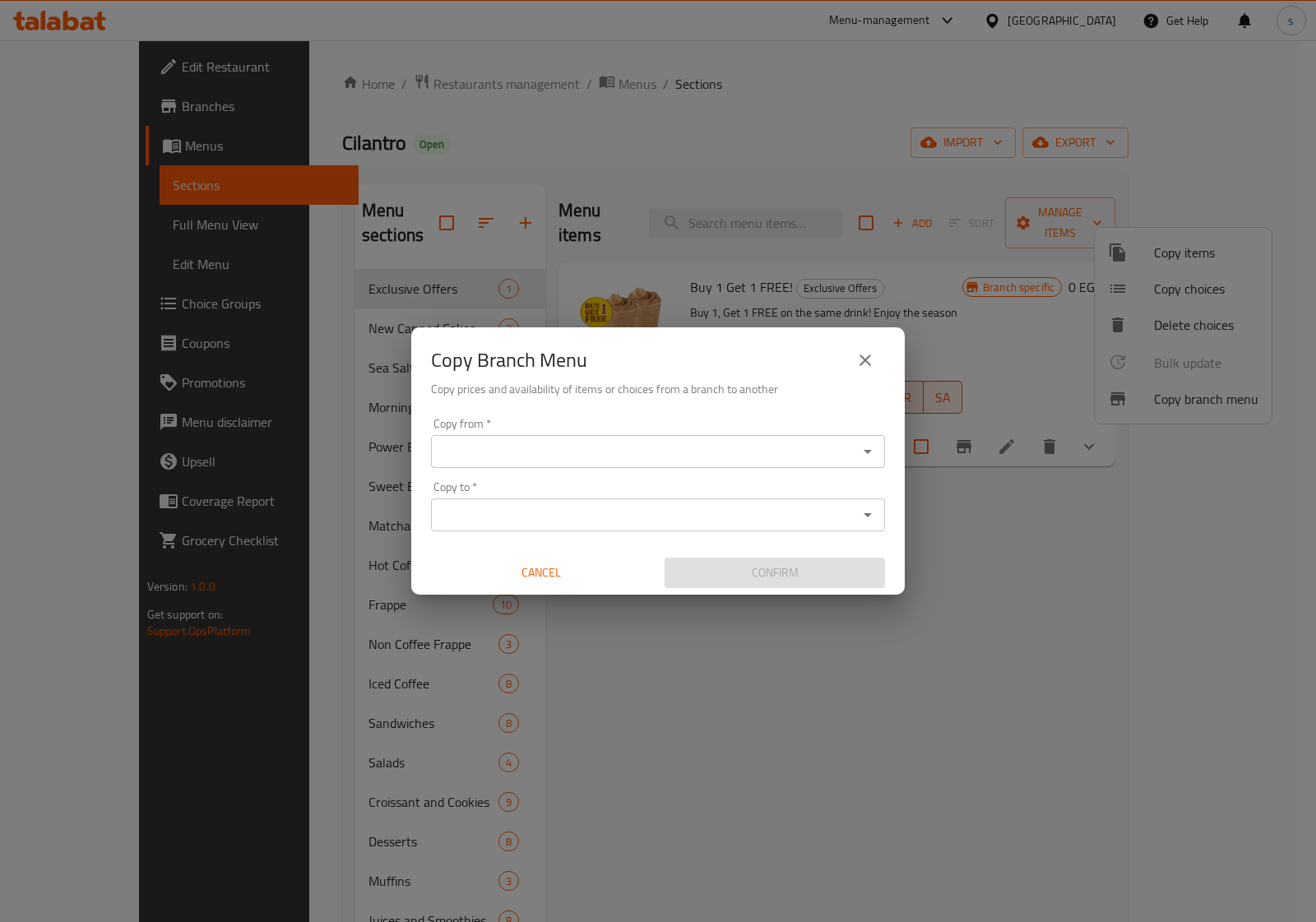
click at [719, 442] on input "Copy from   *" at bounding box center [644, 451] width 417 height 23
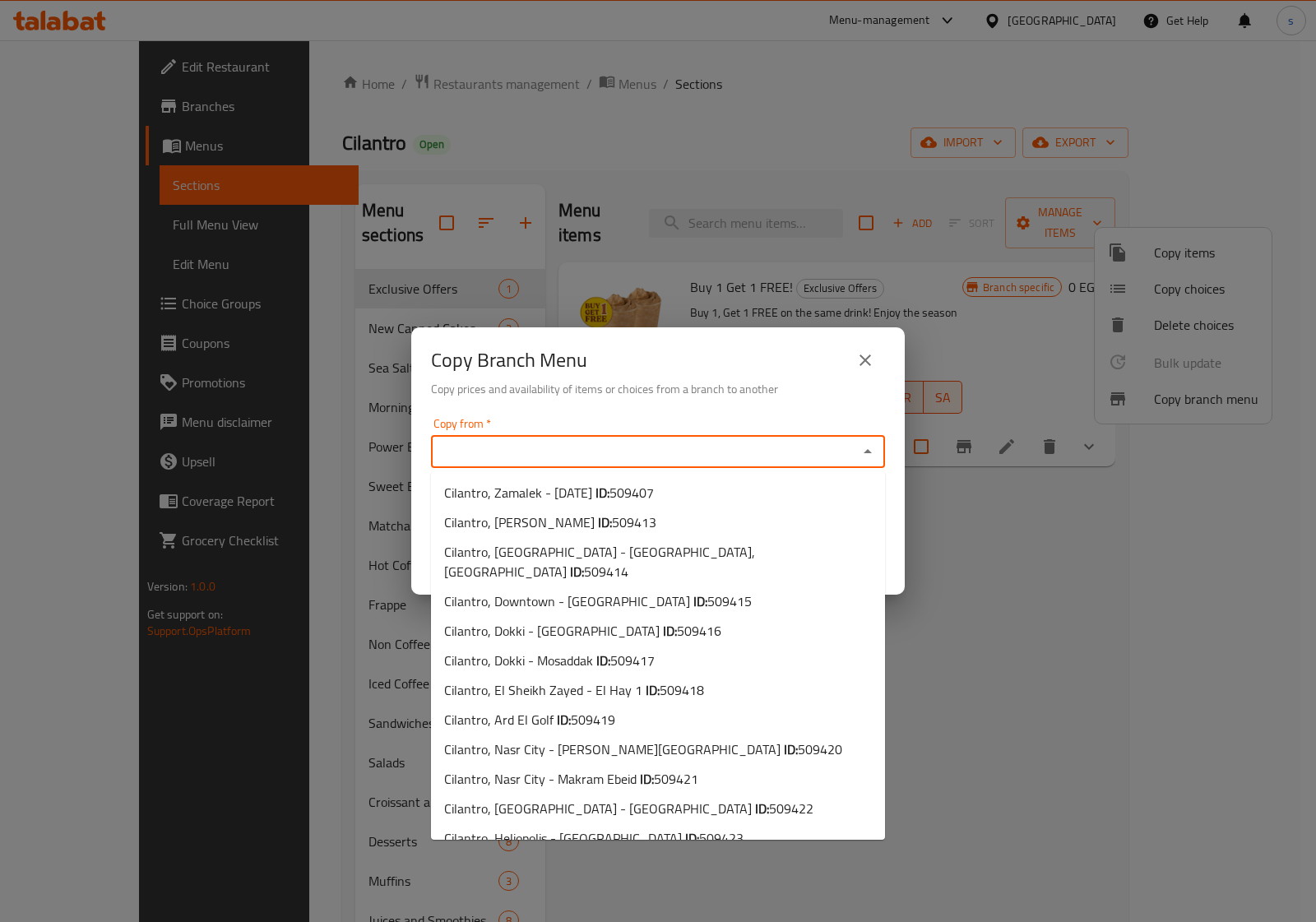
click at [593, 457] on input "Copy from   *" at bounding box center [644, 451] width 417 height 23
paste input "509413"
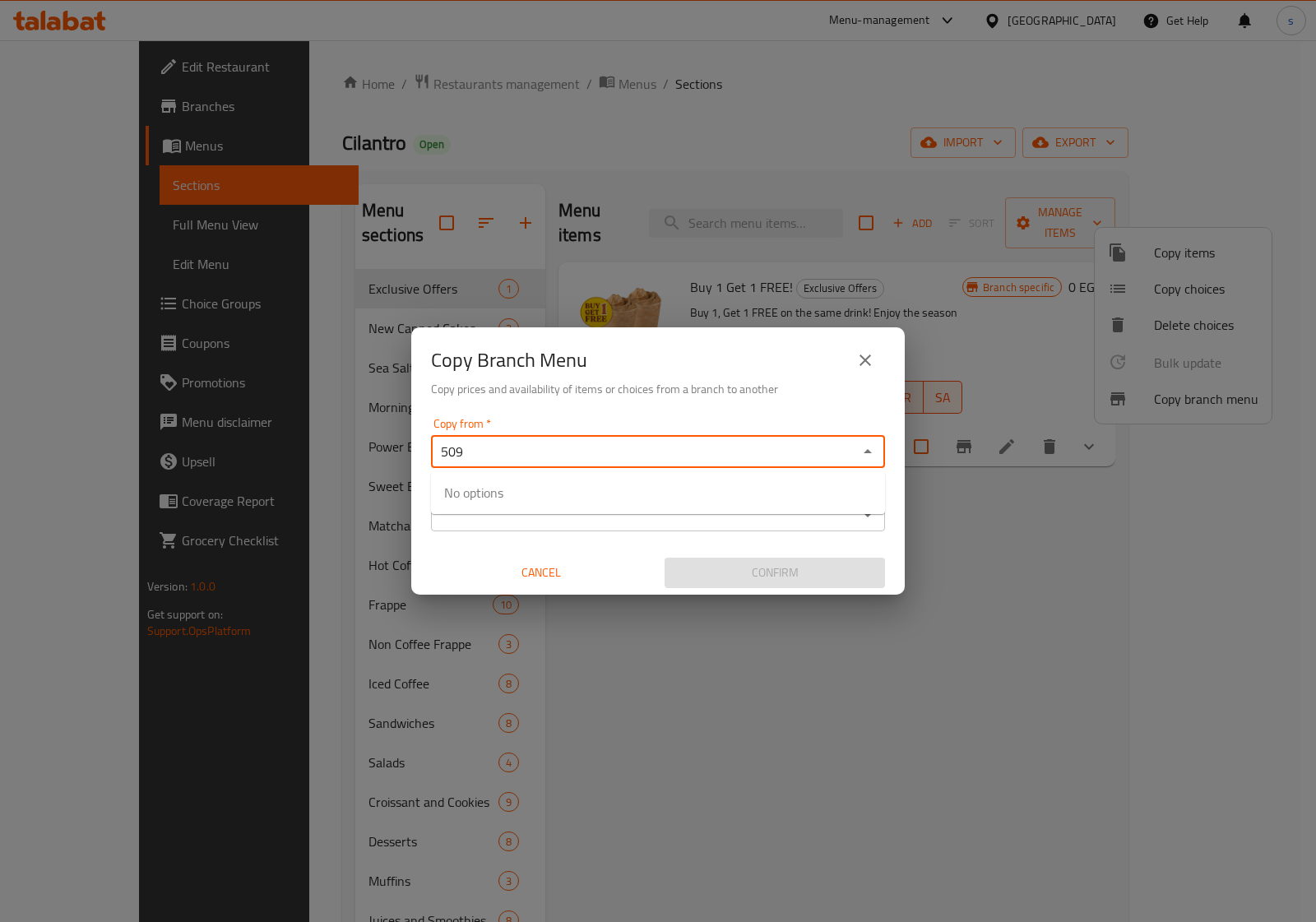
type input "509"
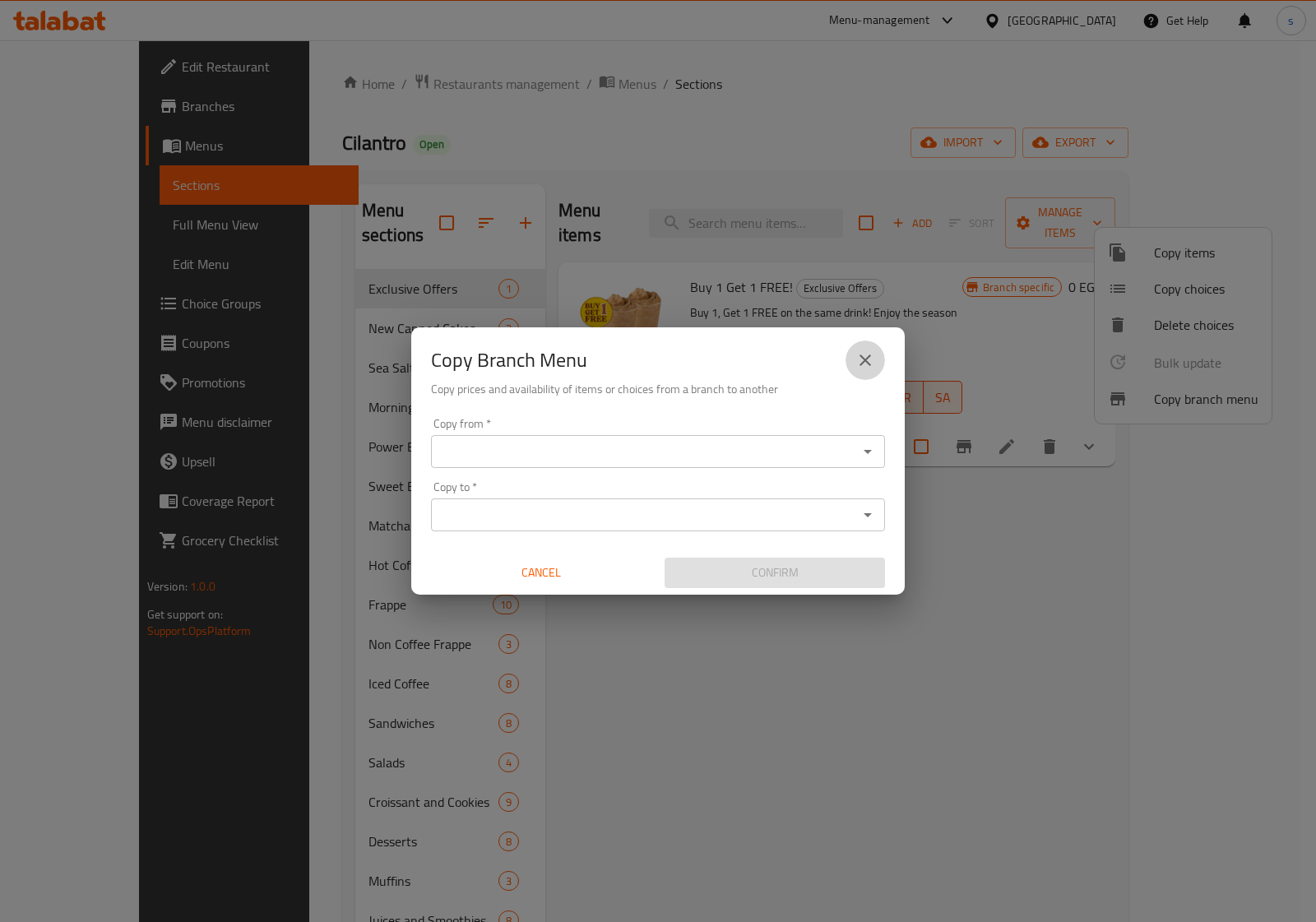
click at [869, 353] on icon "close" at bounding box center [864, 359] width 19 height 19
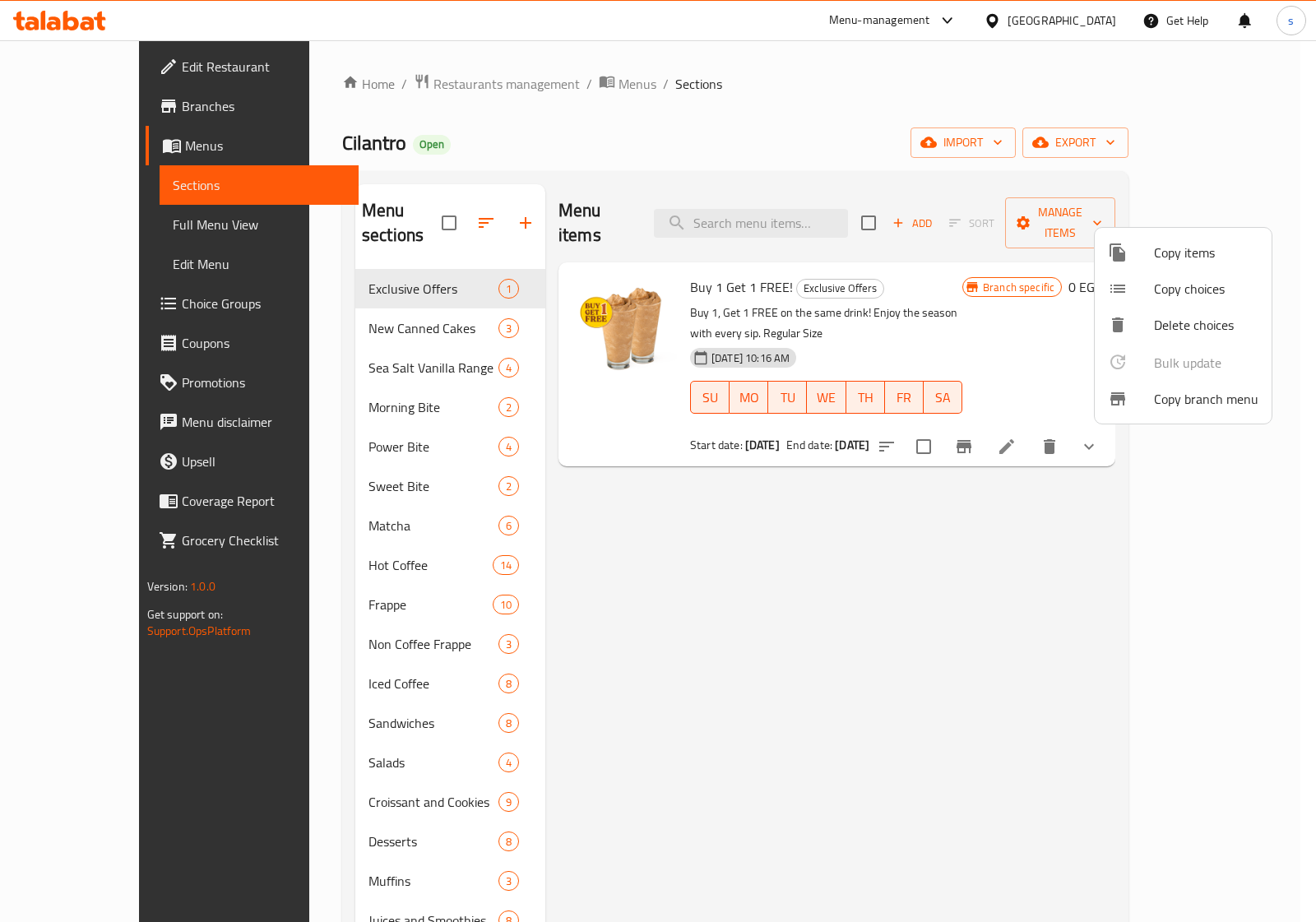
click at [66, 104] on div at bounding box center [658, 461] width 1316 height 922
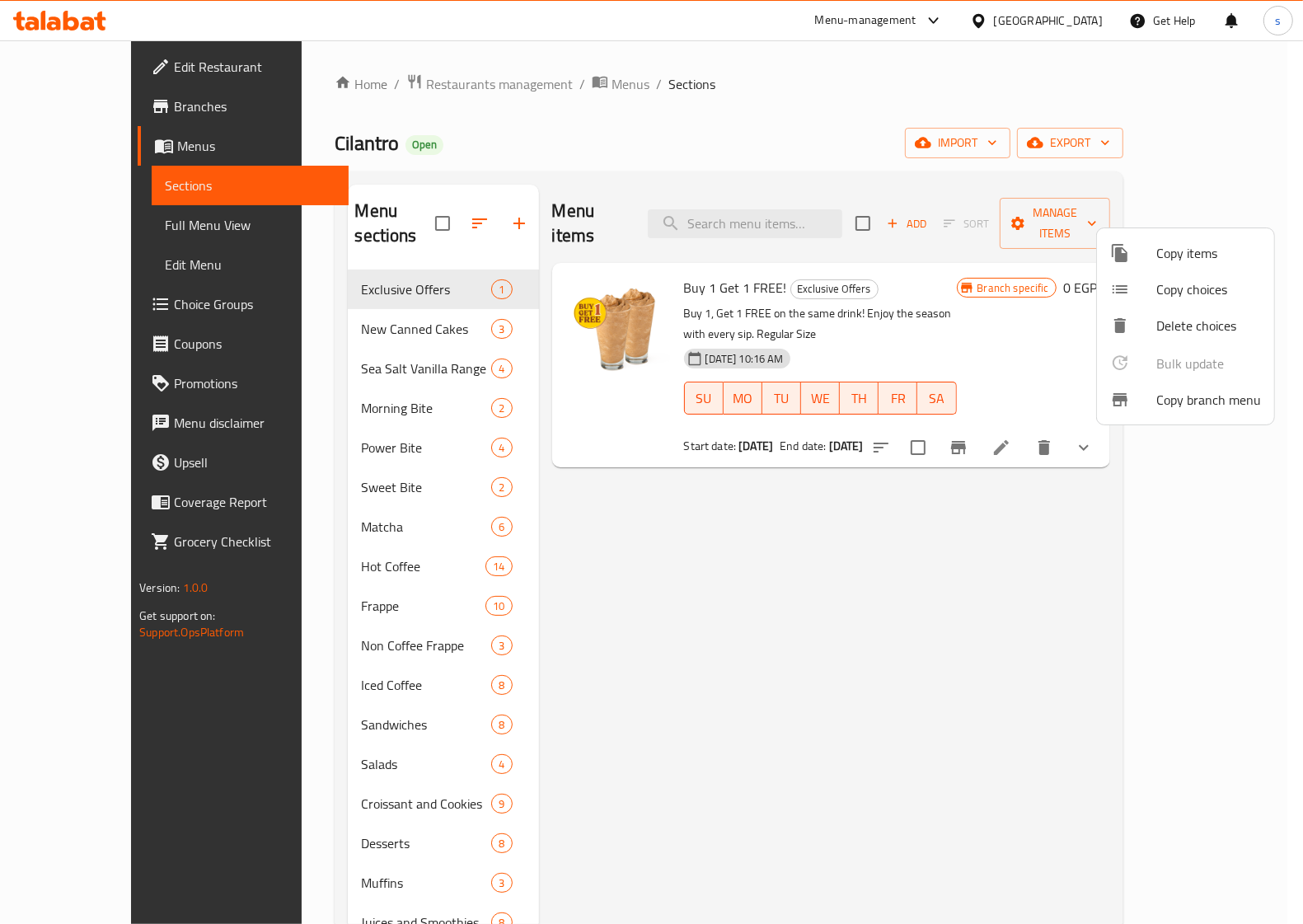
click at [174, 105] on span "Branches" at bounding box center [255, 105] width 162 height 19
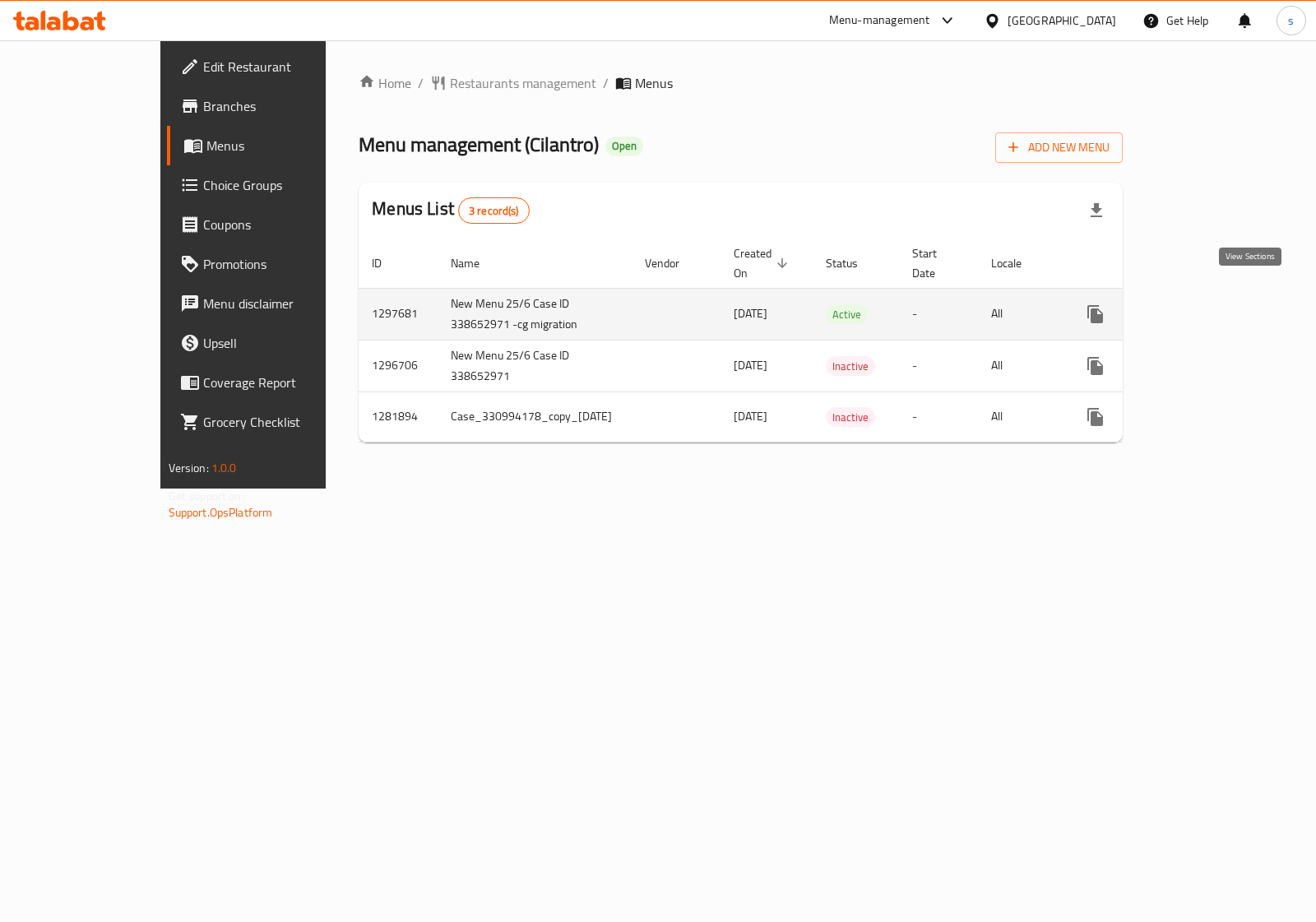
click at [1223, 305] on icon "enhanced table" at bounding box center [1213, 314] width 19 height 19
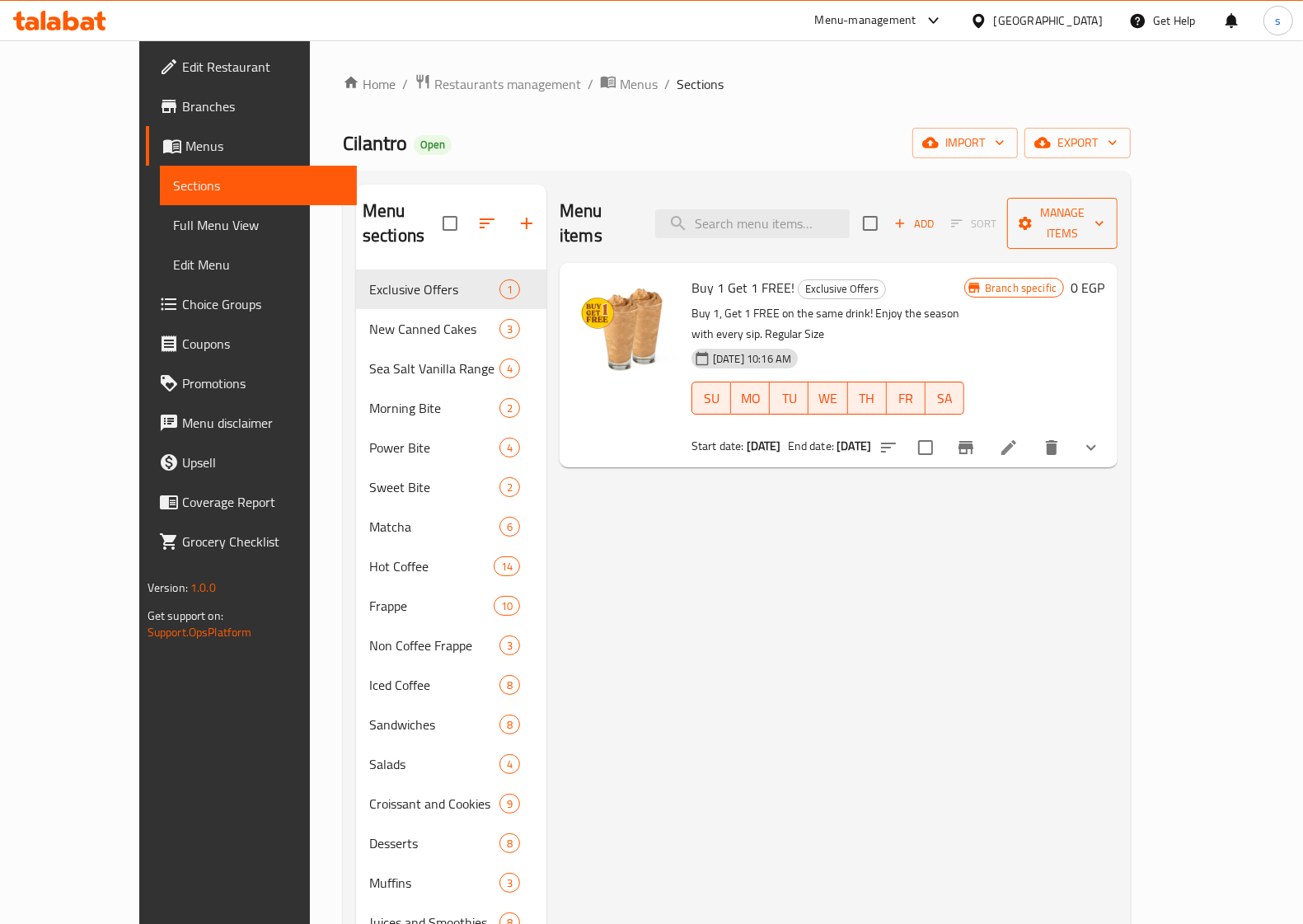
click at [1105, 206] on span "Manage items" at bounding box center [1063, 223] width 84 height 41
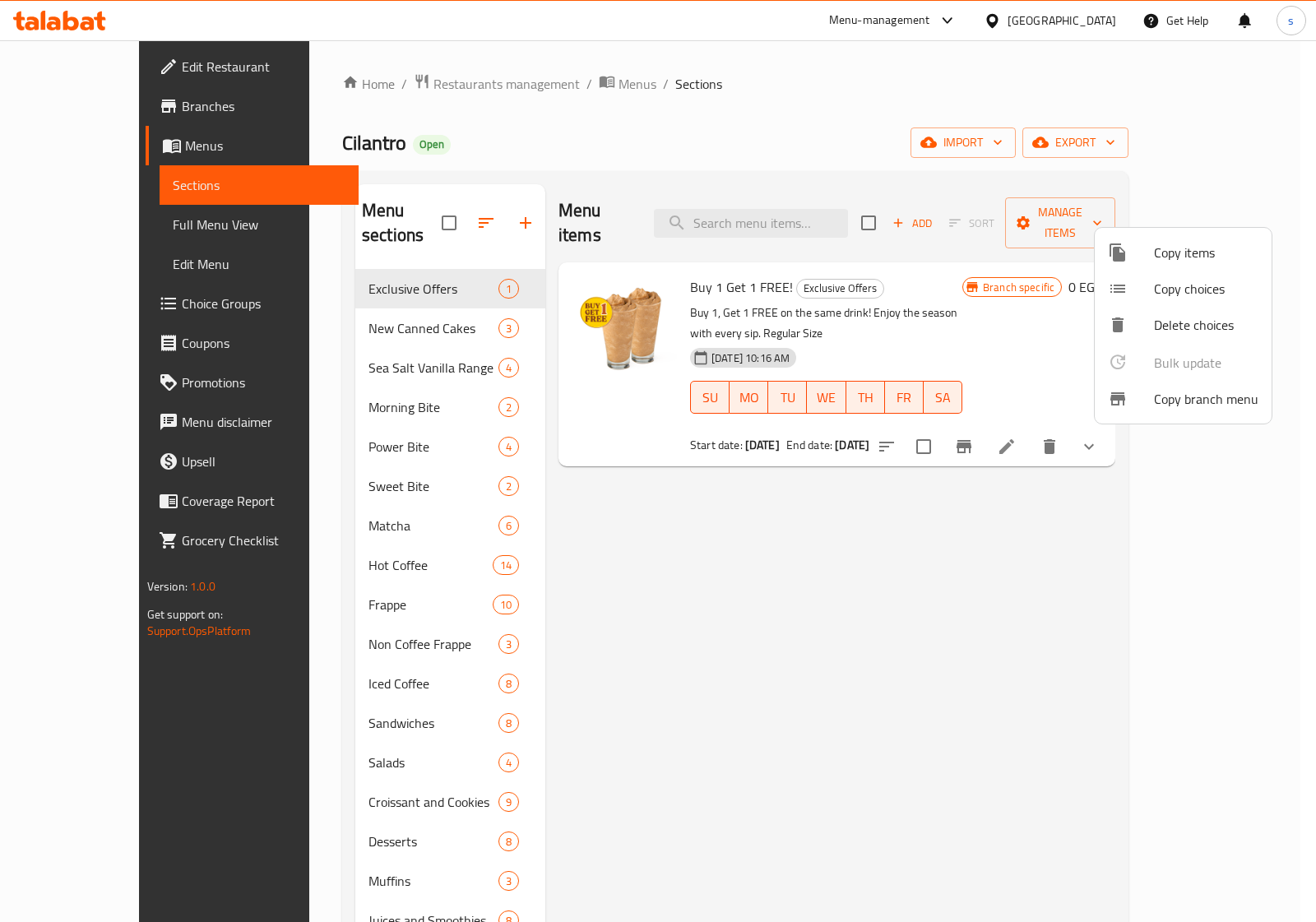
click at [1188, 396] on span "Copy branch menu" at bounding box center [1206, 398] width 104 height 19
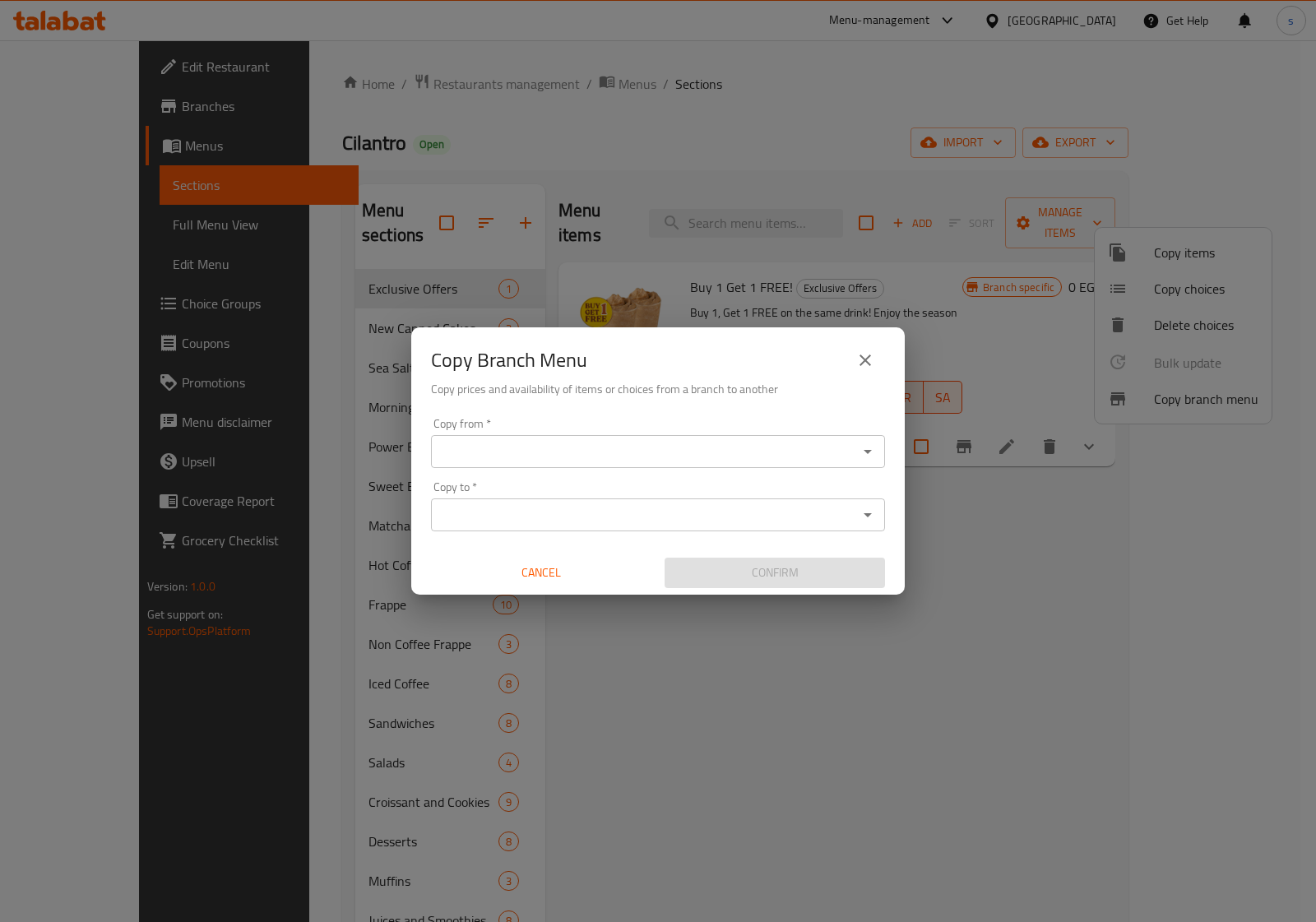
click at [613, 447] on input "Copy from   *" at bounding box center [644, 451] width 417 height 23
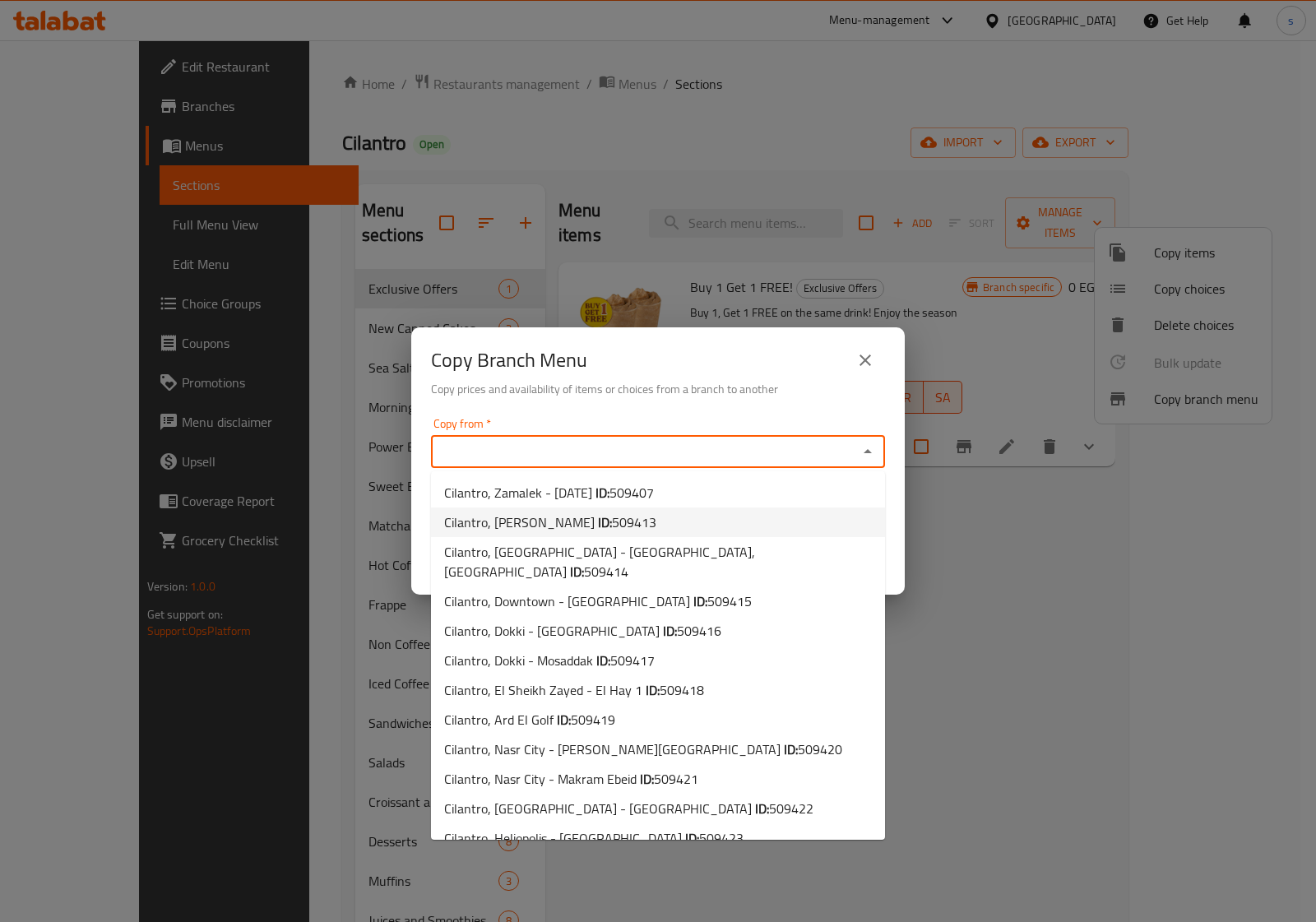
click at [532, 514] on span "Cilantro, Maadi Old ID: 509413" at bounding box center [550, 522] width 212 height 19
type input "Cilantro, [PERSON_NAME]"
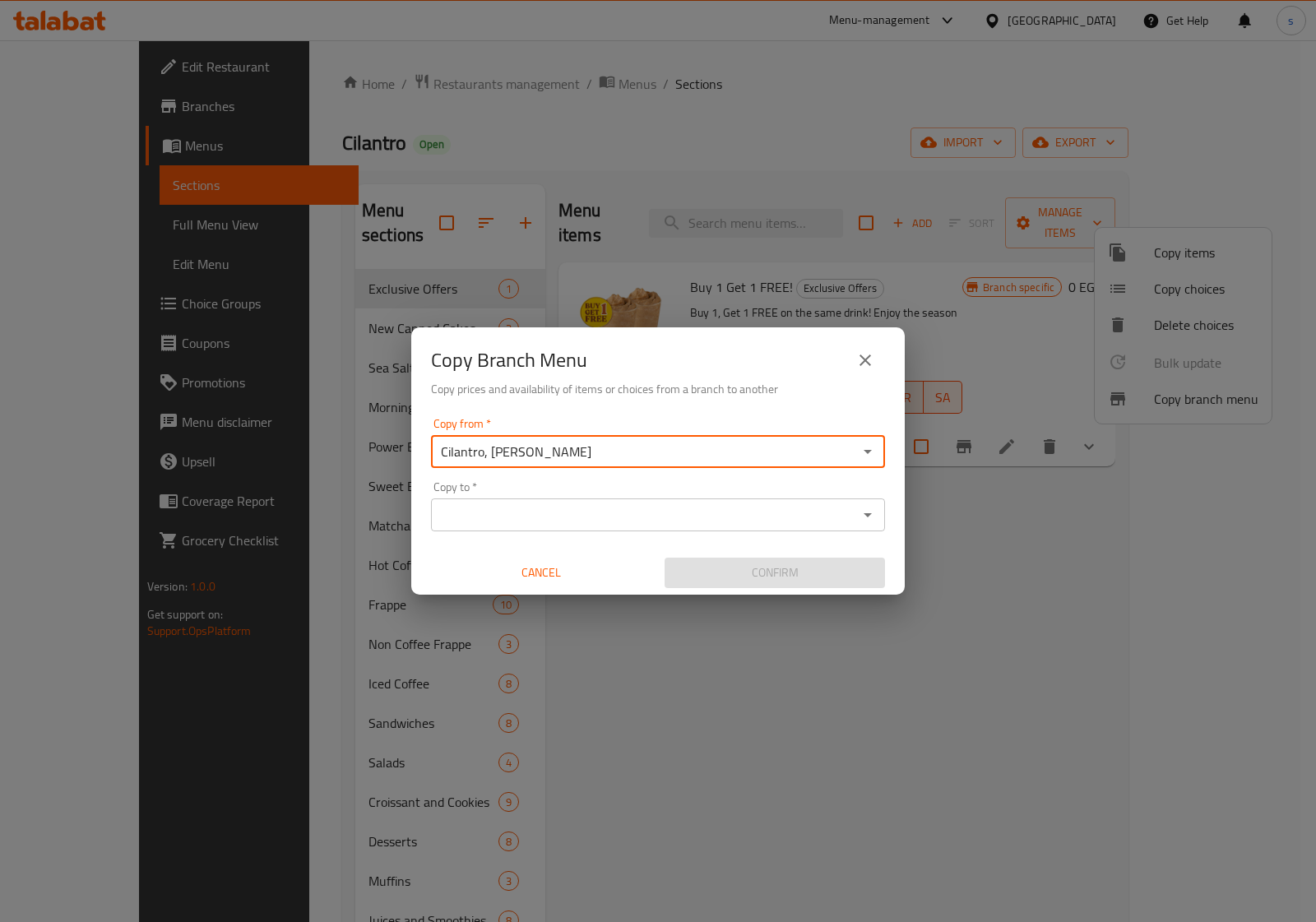
click at [553, 512] on input "Copy to   *" at bounding box center [644, 514] width 417 height 23
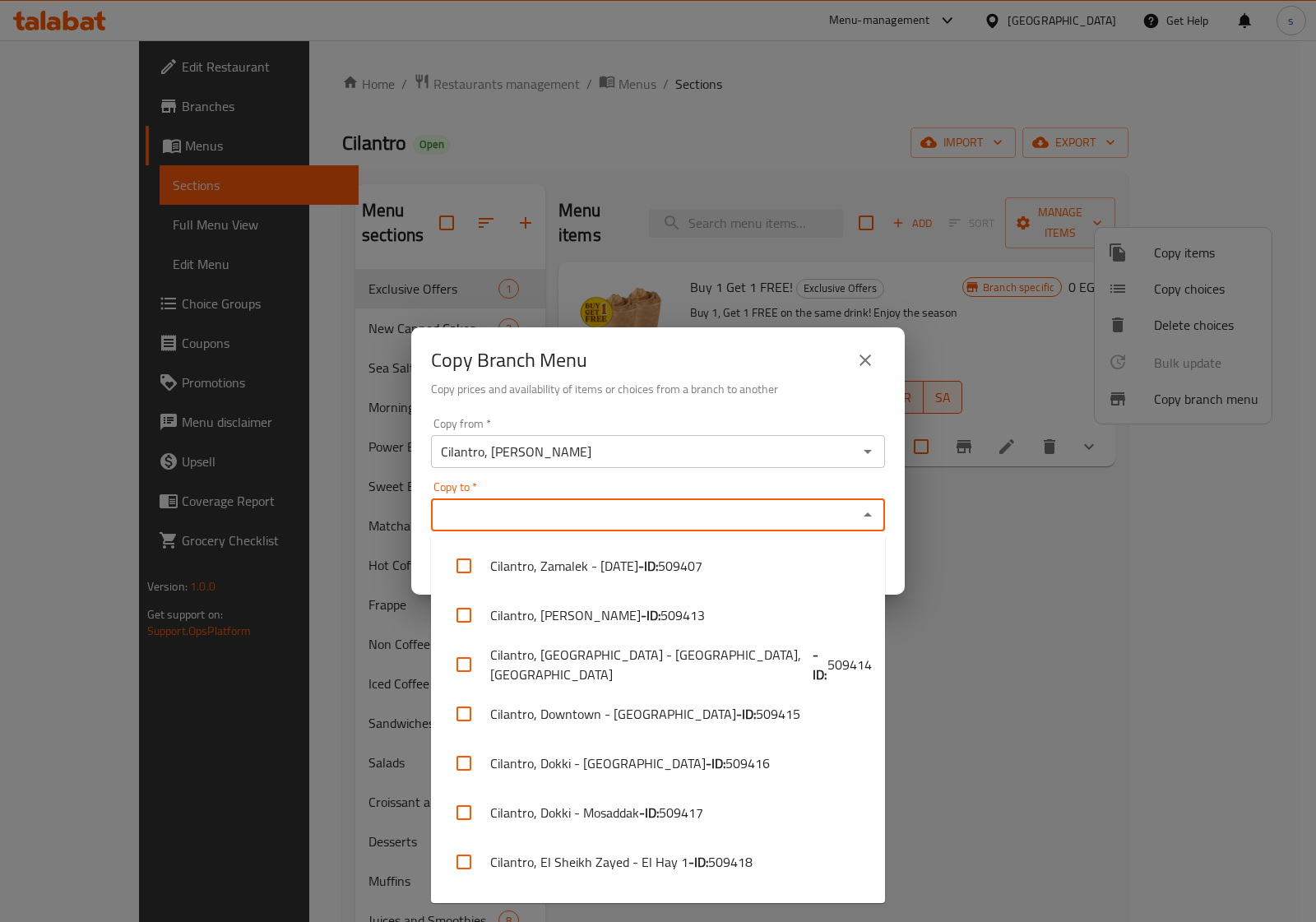
click at [479, 517] on input "Copy to   *" at bounding box center [644, 514] width 417 height 23
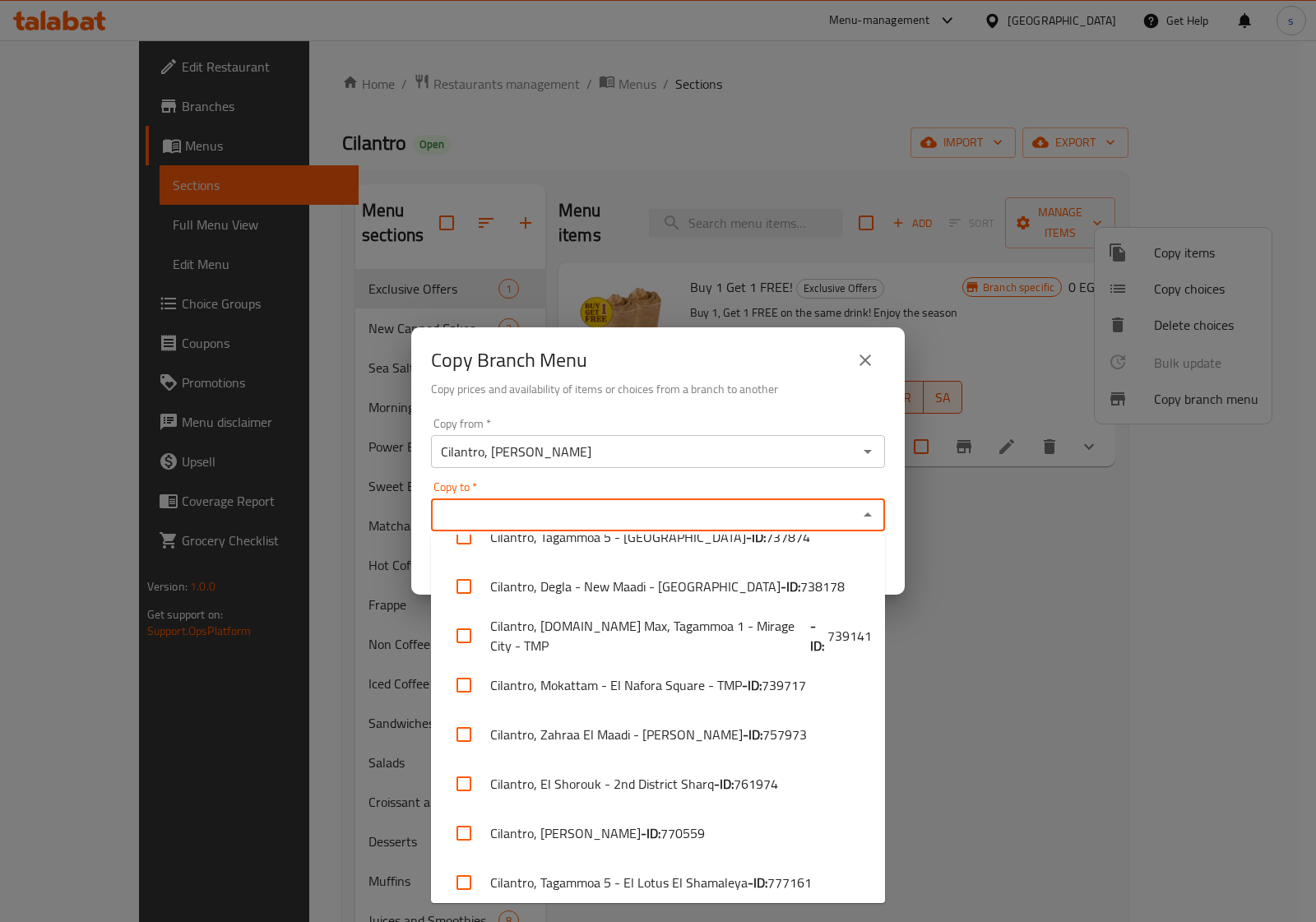
scroll to position [2652, 0]
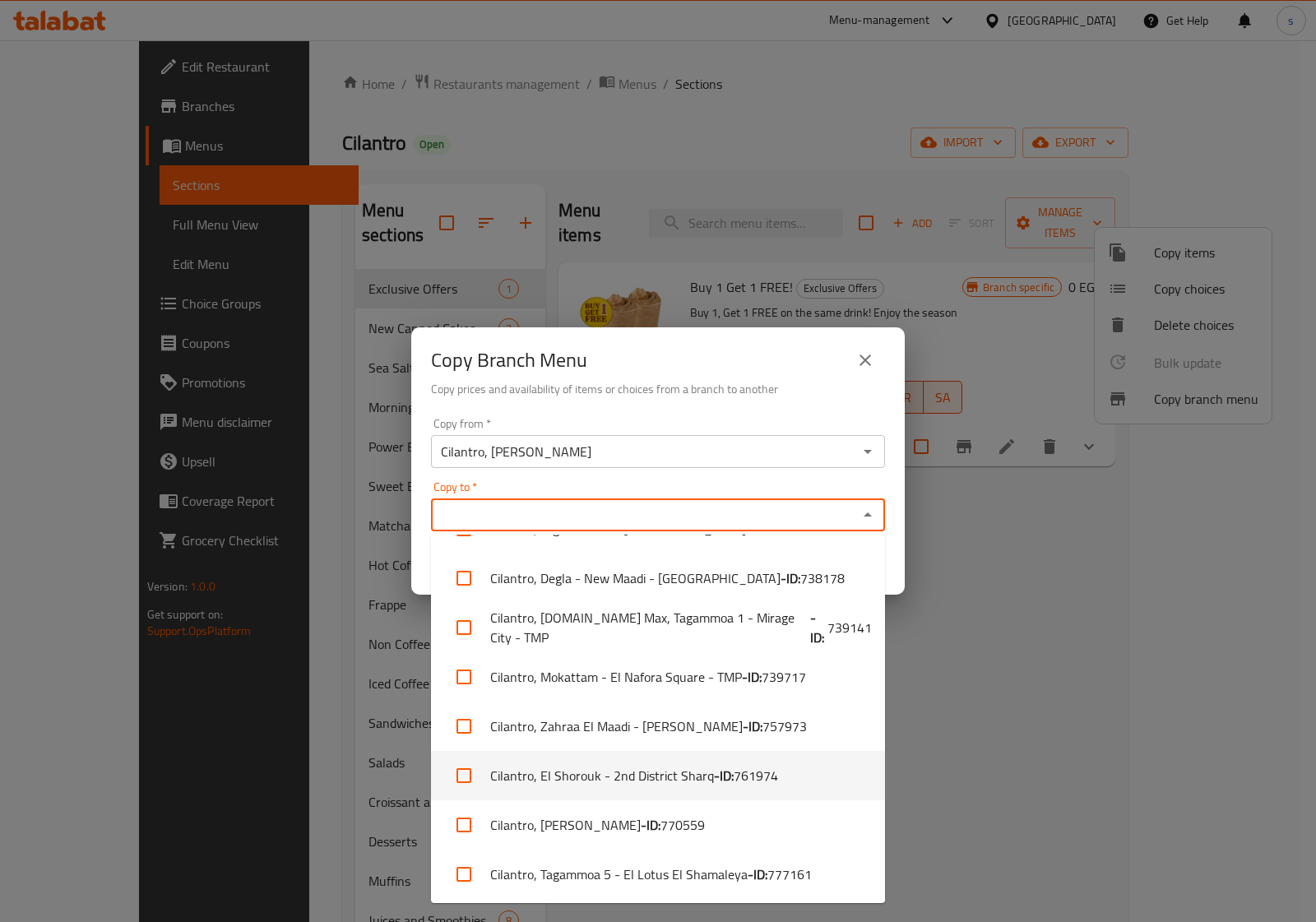
click at [586, 778] on li "Cilantro, El Shorouk - 2nd District Sharq - ID: 761974" at bounding box center [657, 775] width 454 height 50
checkbox input "true"
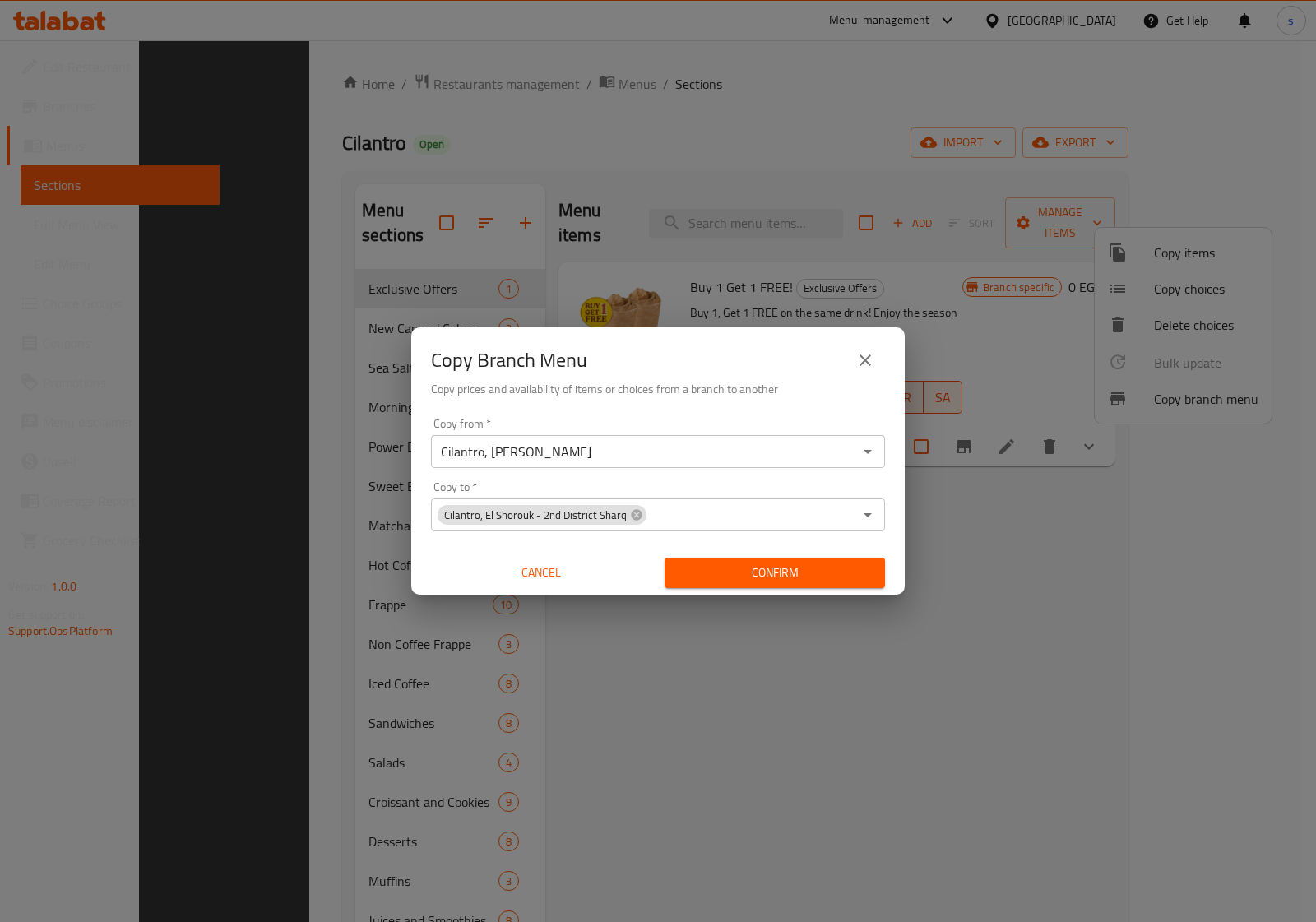
scroll to position [400, 0]
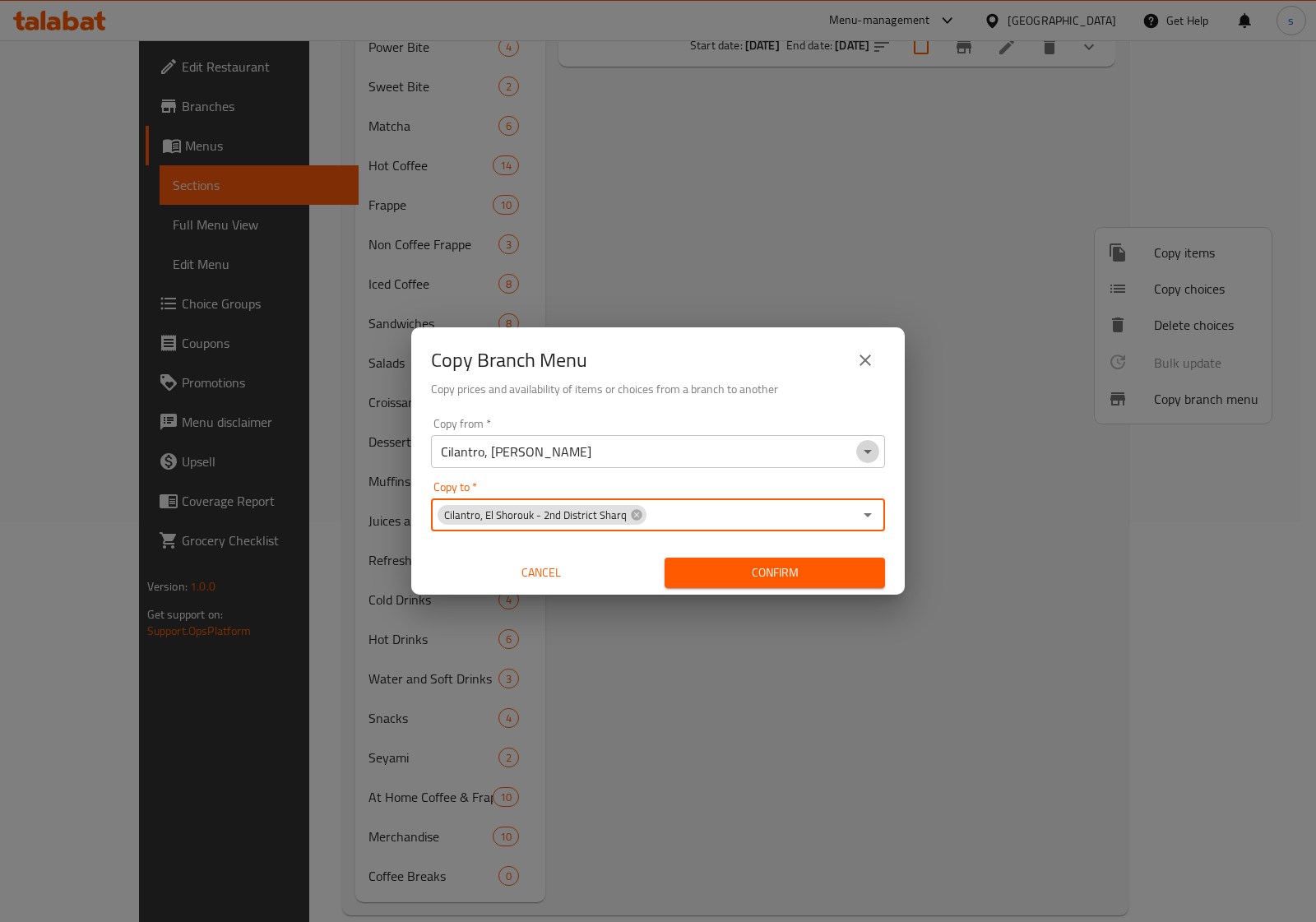
click at [869, 451] on icon "Open" at bounding box center [868, 452] width 8 height 4
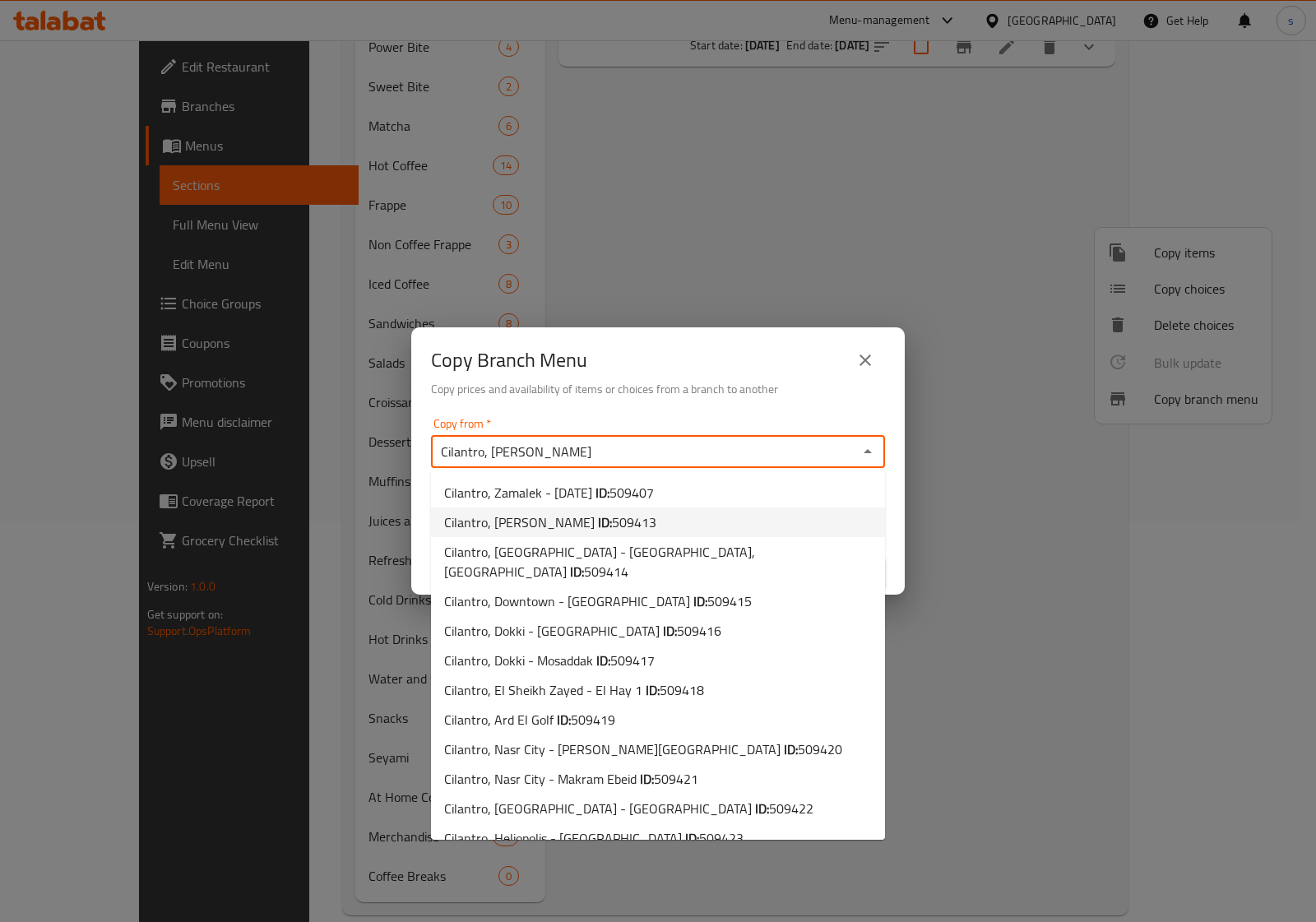
click at [865, 448] on icon "Close" at bounding box center [867, 451] width 19 height 19
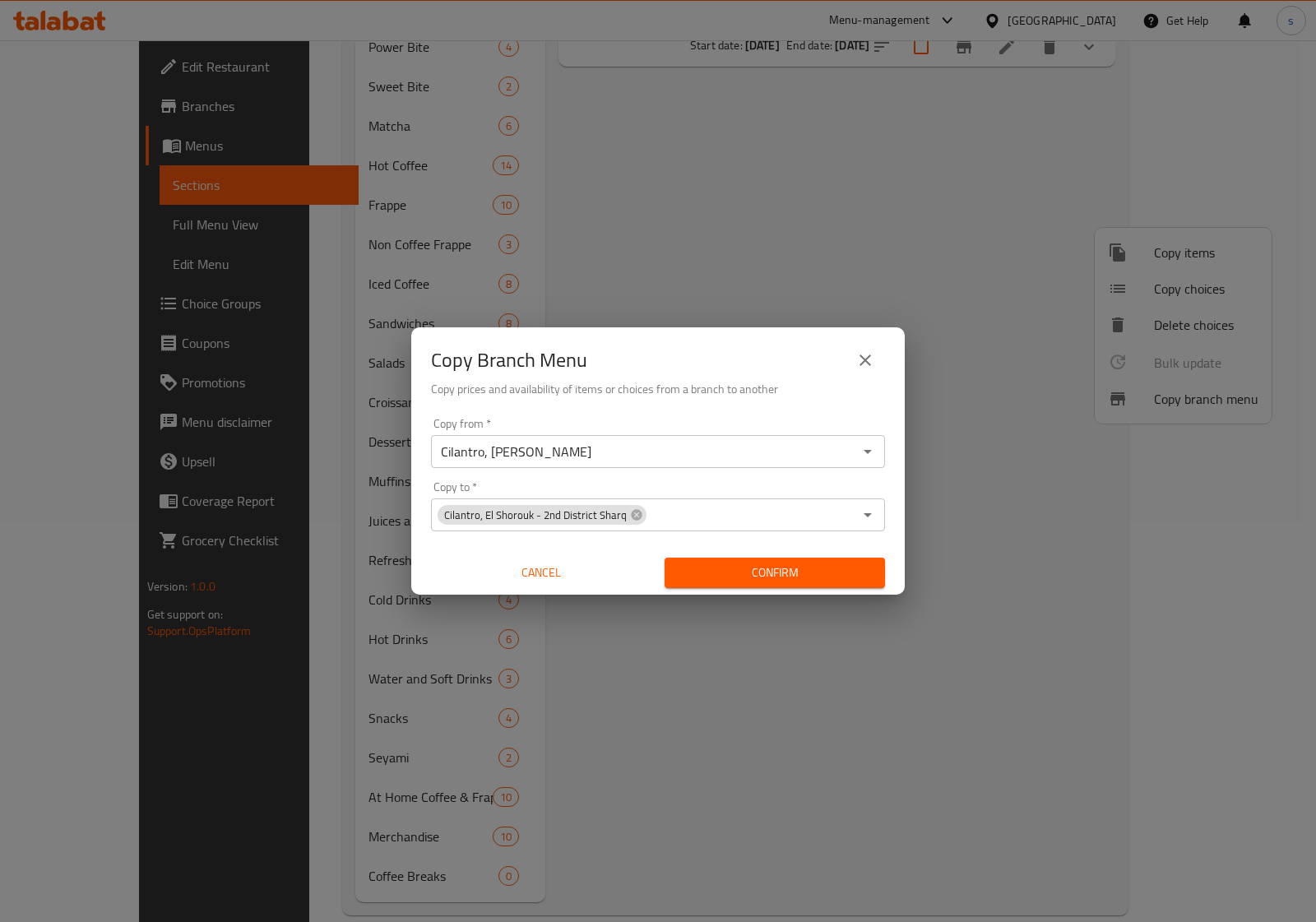
click at [841, 401] on div "Copy Branch Menu Copy prices and availability of items or choices from a branch…" at bounding box center [658, 369] width 493 height 84
click at [876, 363] on button "close" at bounding box center [865, 360] width 40 height 40
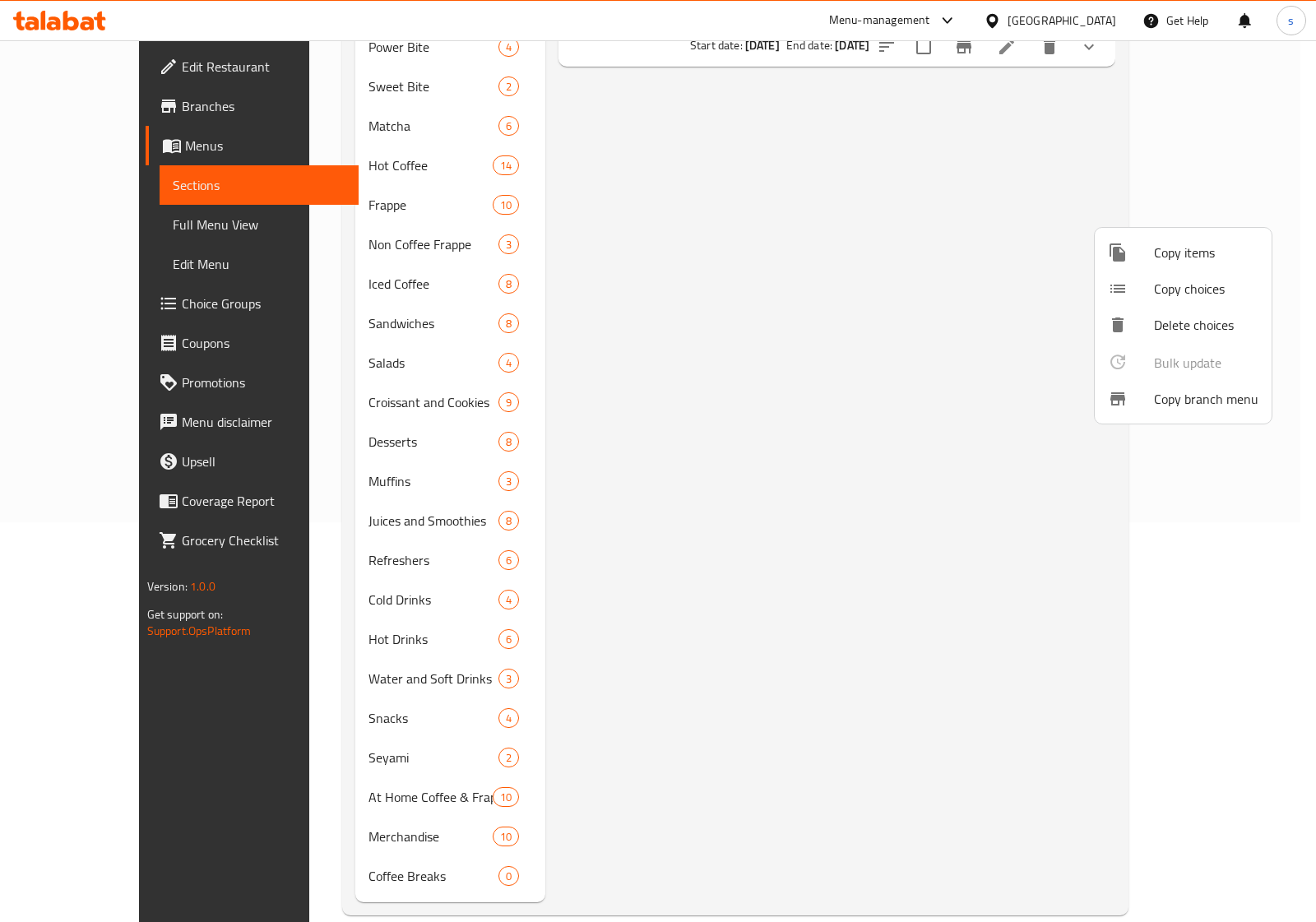
click at [101, 134] on div at bounding box center [658, 461] width 1316 height 922
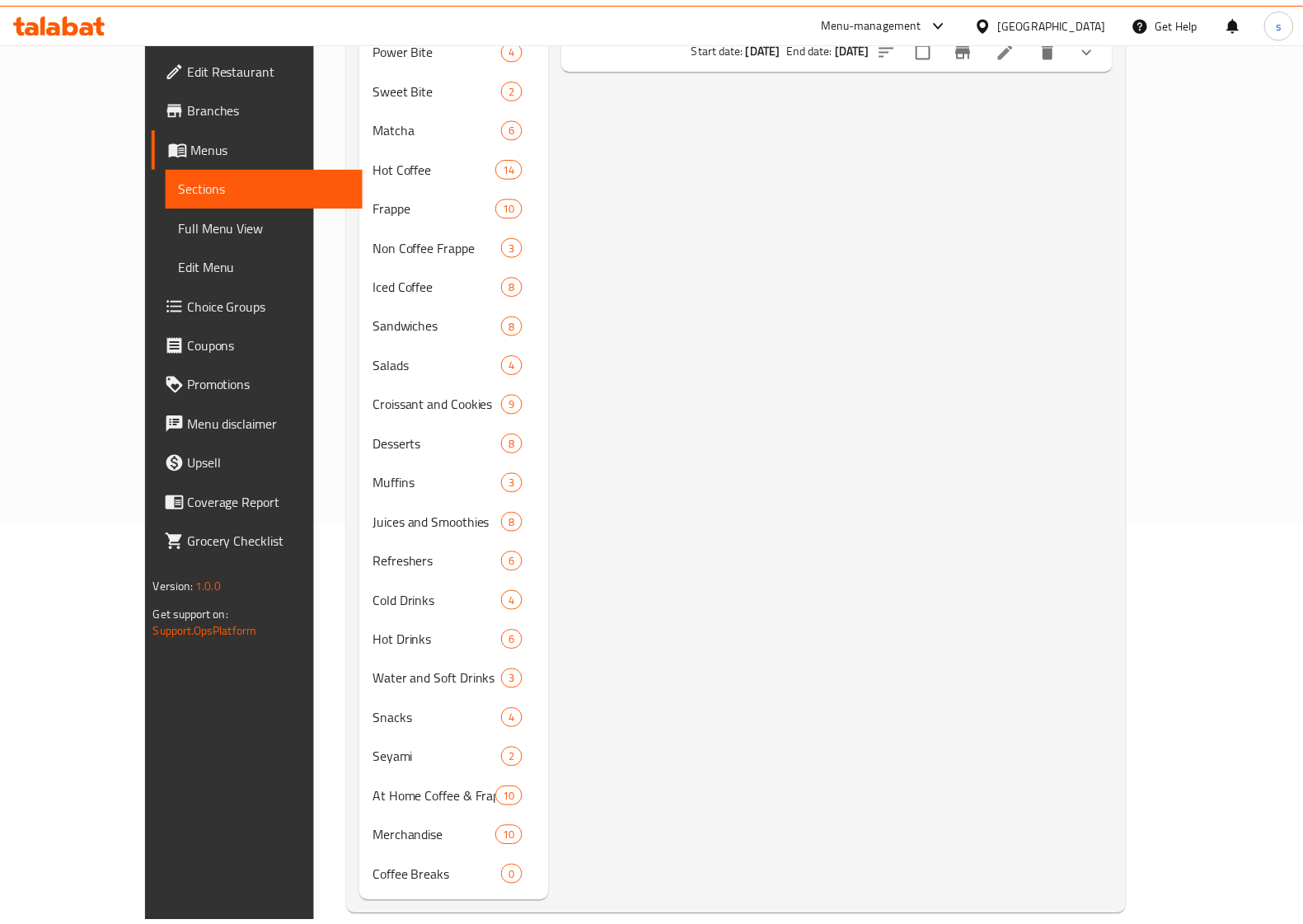
scroll to position [0, 0]
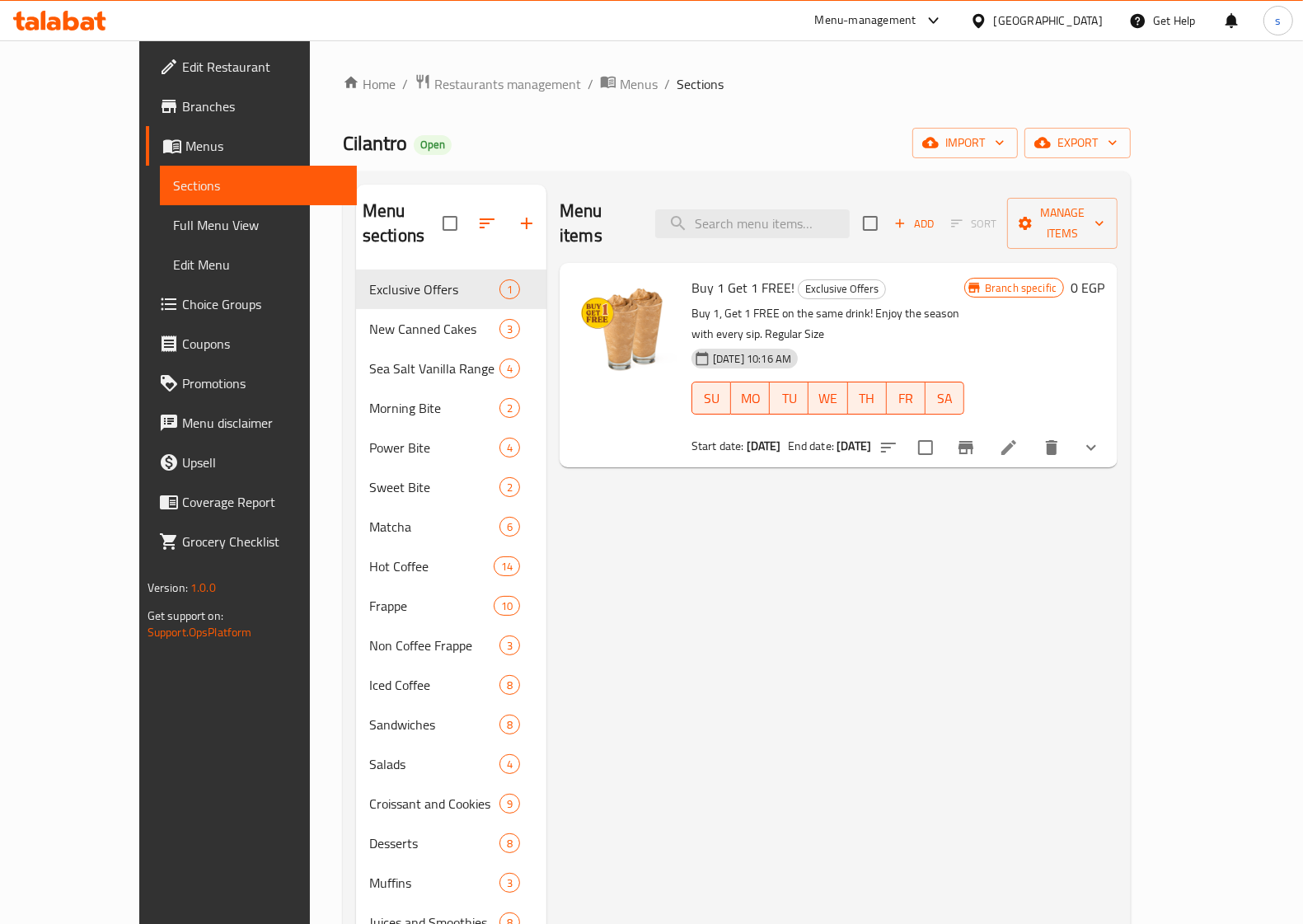
click at [182, 113] on span "Branches" at bounding box center [263, 105] width 162 height 19
